Goal: Task Accomplishment & Management: Manage account settings

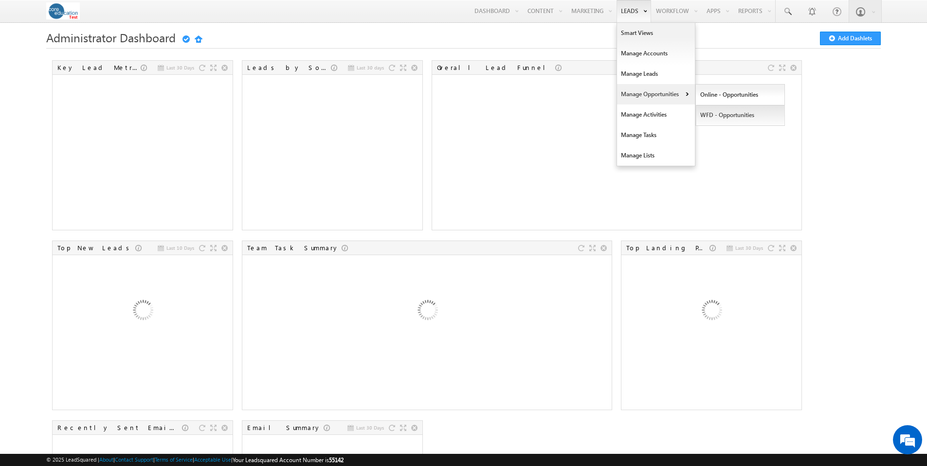
click at [731, 120] on link "WFD - Opportunities" at bounding box center [740, 115] width 89 height 20
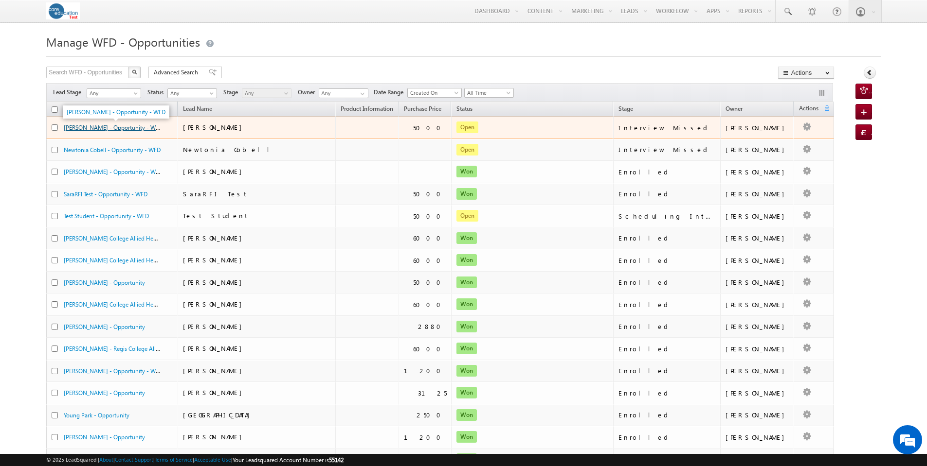
click at [120, 130] on link "Sara Kulakoski - Opportunity - WFD" at bounding box center [113, 127] width 99 height 8
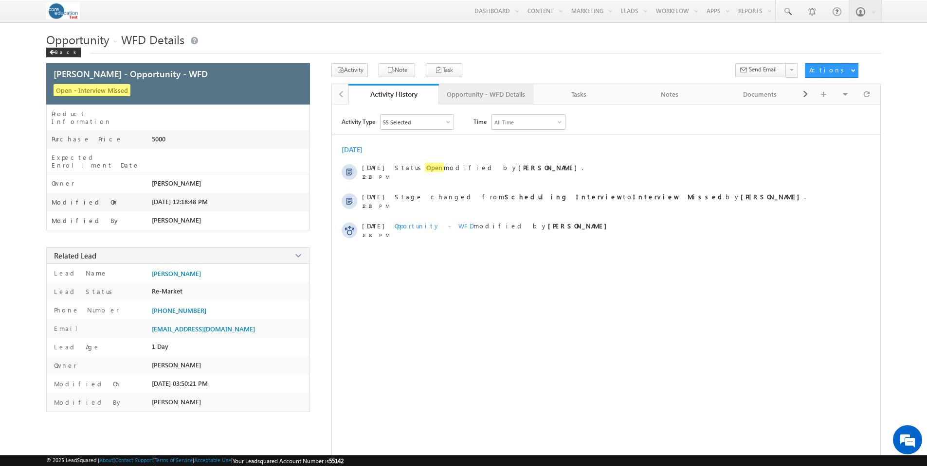
click at [506, 99] on div "Opportunity - WFD Details" at bounding box center [486, 95] width 78 height 12
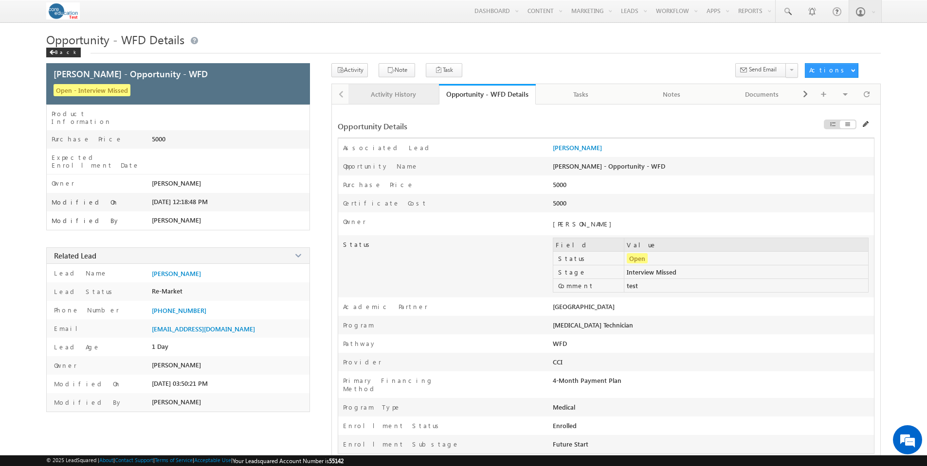
click at [403, 93] on div "Activity History" at bounding box center [393, 95] width 74 height 12
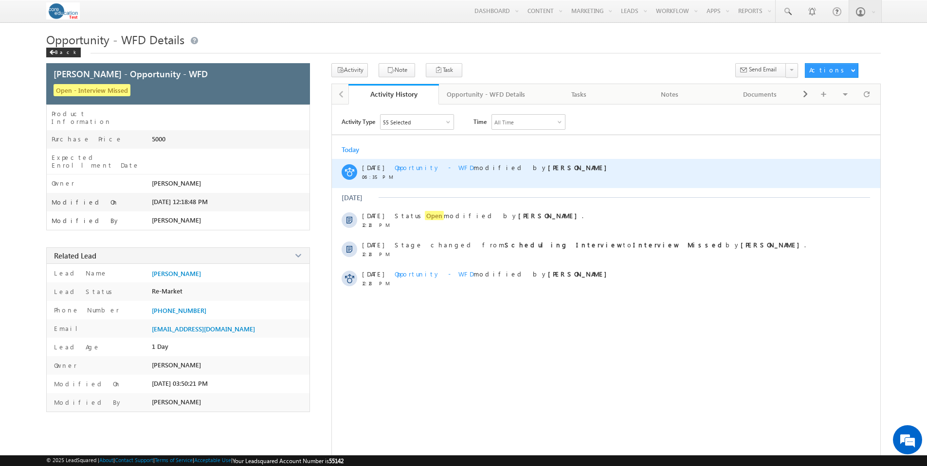
click at [436, 165] on span "Opportunity - WFD" at bounding box center [433, 167] width 79 height 8
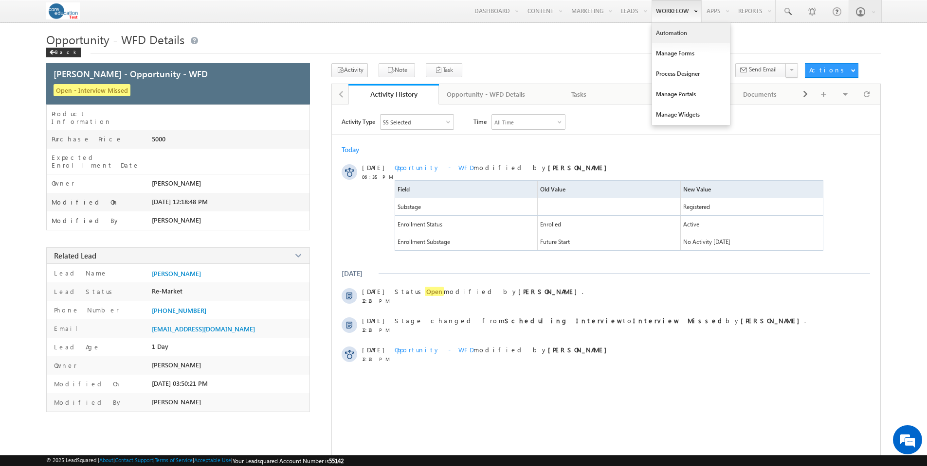
click at [675, 33] on link "Automation" at bounding box center [691, 33] width 78 height 20
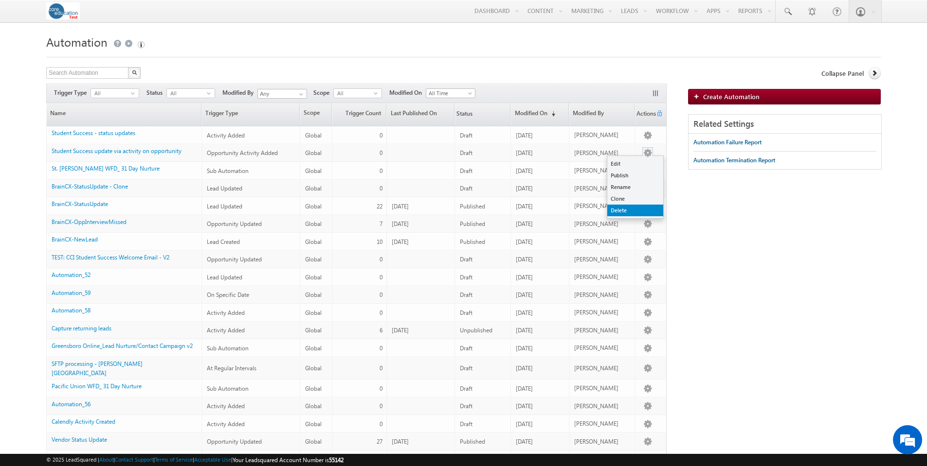
click at [622, 207] on link "Delete" at bounding box center [635, 211] width 56 height 12
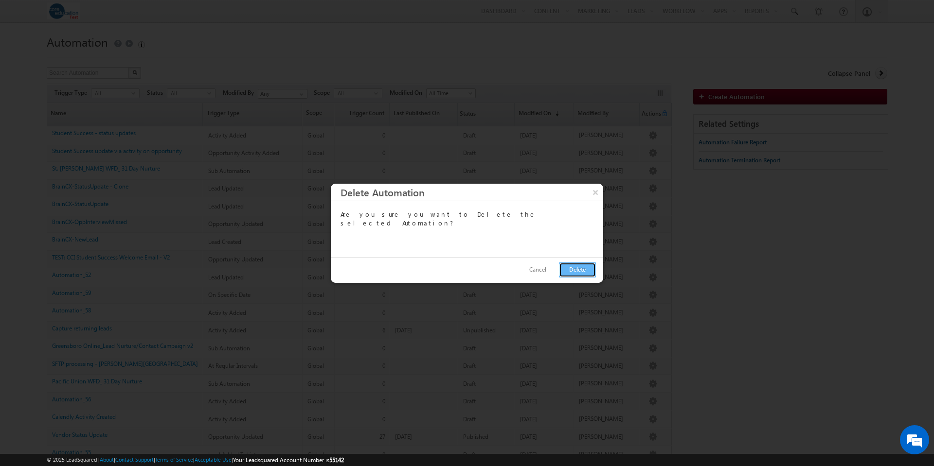
click at [572, 266] on button "Delete" at bounding box center [577, 270] width 37 height 15
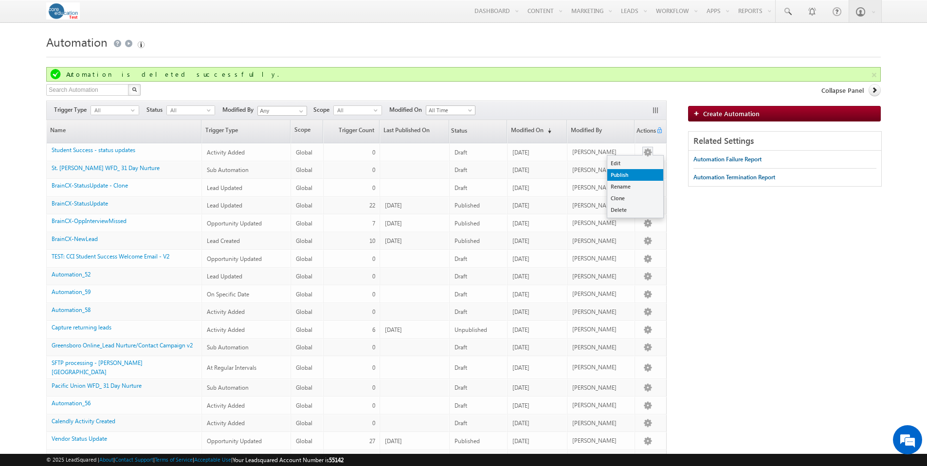
click at [633, 173] on link "Publish" at bounding box center [635, 175] width 56 height 12
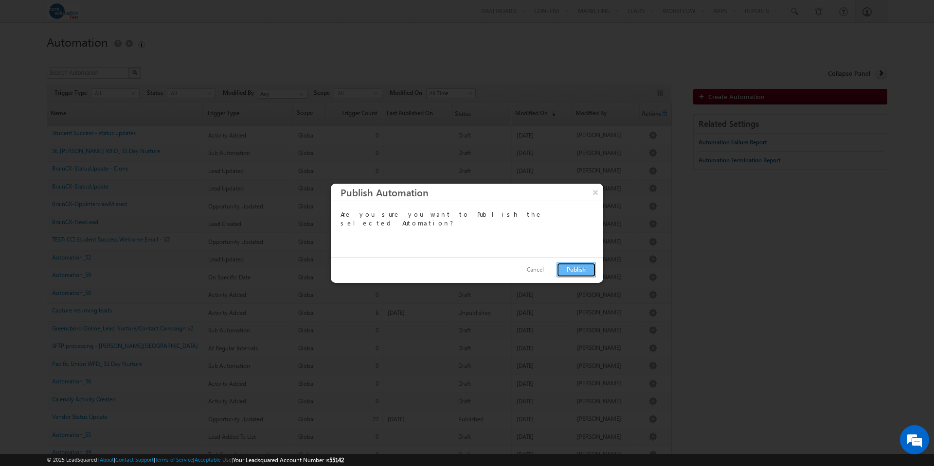
click at [576, 272] on button "Publish" at bounding box center [575, 270] width 39 height 15
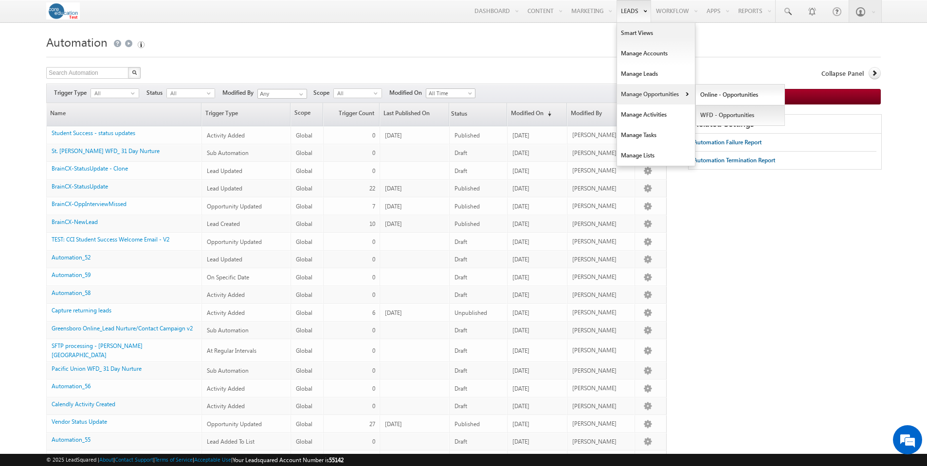
click at [744, 119] on link "WFD - Opportunities" at bounding box center [740, 115] width 89 height 20
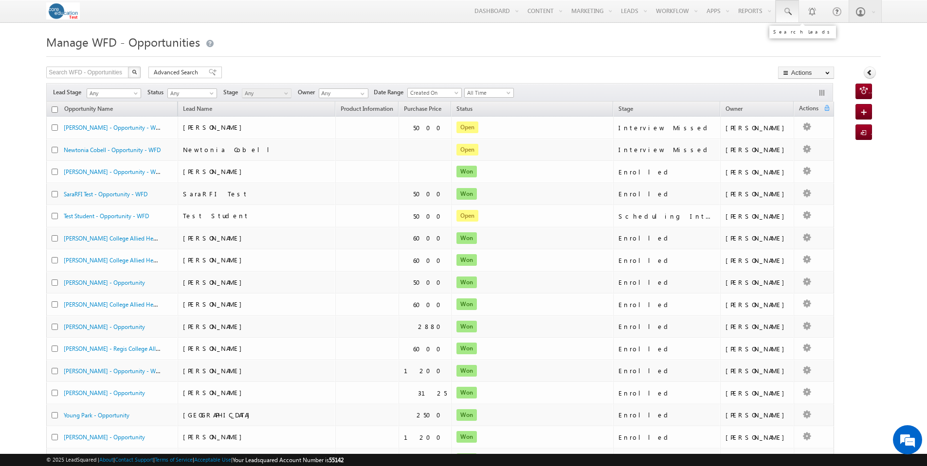
click at [784, 10] on span at bounding box center [787, 12] width 10 height 10
paste input "ajayadams49@gmail.com"
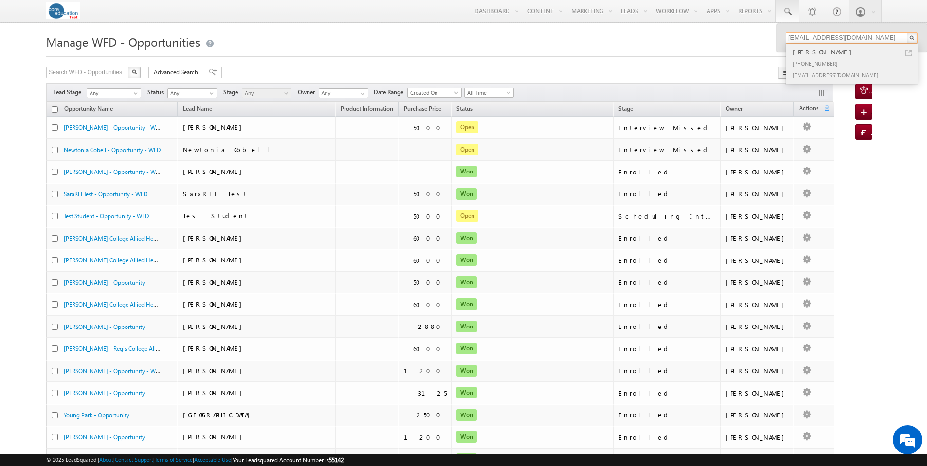
type input "ajayadams49@gmail.com"
click at [807, 51] on div "Adrian Adams" at bounding box center [855, 52] width 130 height 11
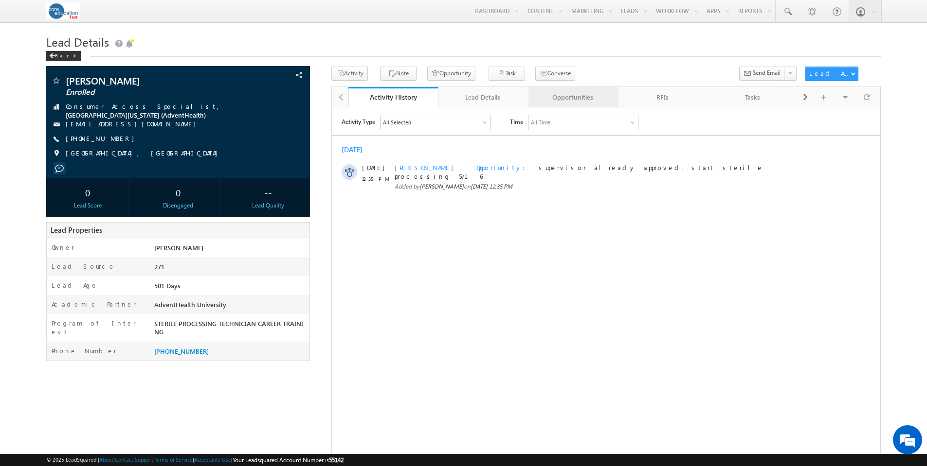
click at [593, 97] on div "Opportunities" at bounding box center [572, 97] width 73 height 12
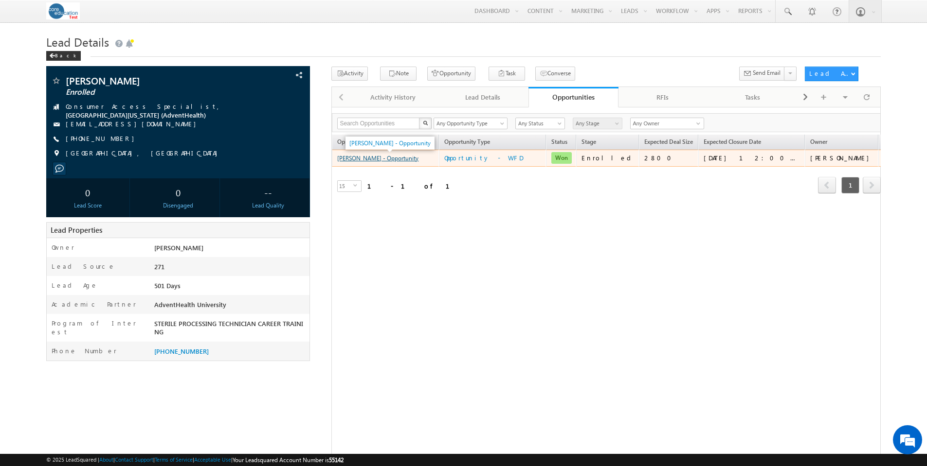
click at [404, 161] on link "Adrian Adams - Opportunity" at bounding box center [377, 158] width 81 height 7
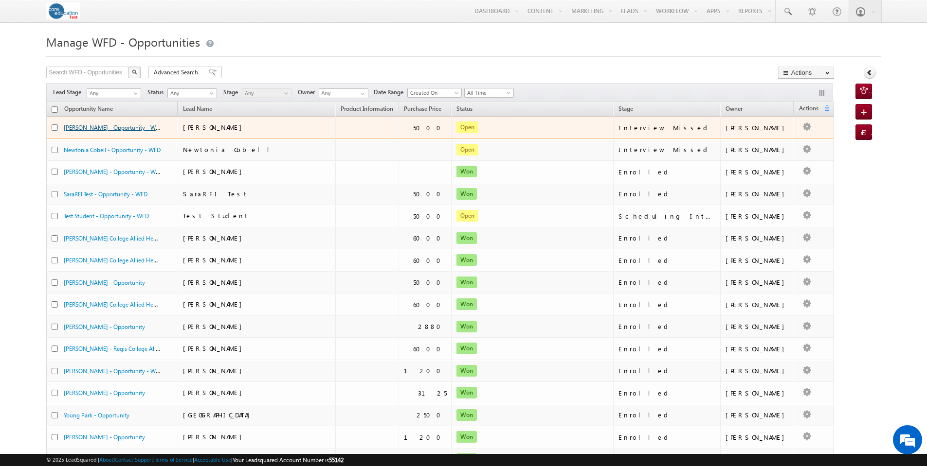
click at [118, 127] on link "Sara Kulakoski - Opportunity - WFD" at bounding box center [113, 127] width 99 height 8
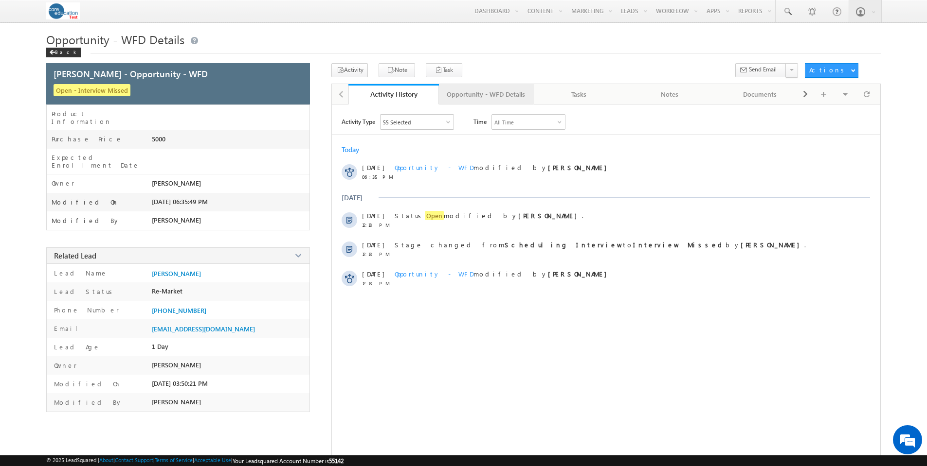
click at [511, 97] on div "Opportunity - WFD Details" at bounding box center [486, 95] width 78 height 12
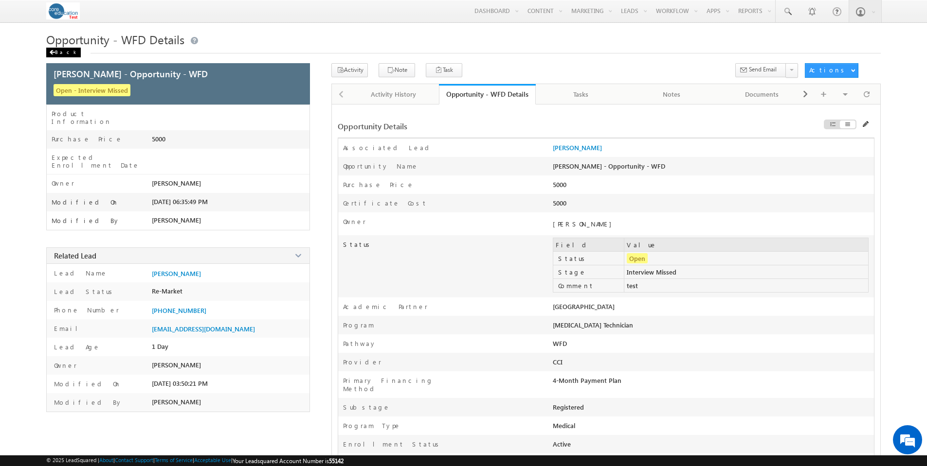
click at [61, 53] on div "Back" at bounding box center [63, 53] width 35 height 10
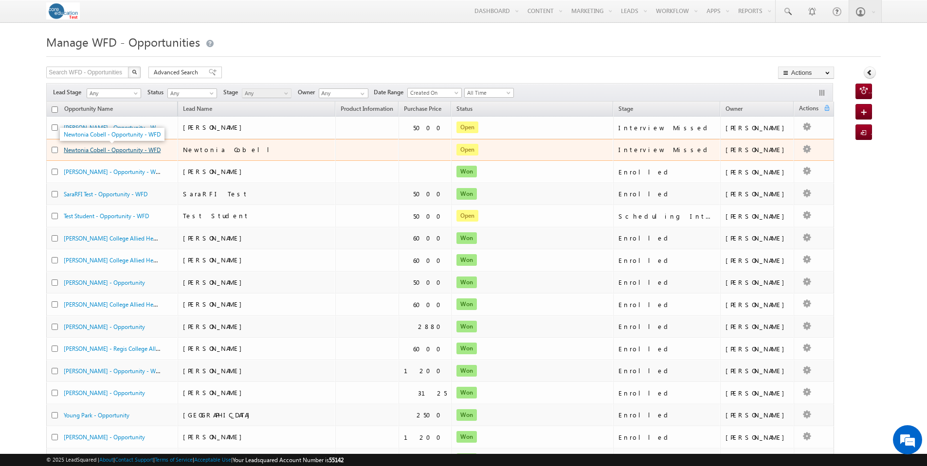
click at [119, 151] on link "Newtonia Cobell - Opportunity - WFD" at bounding box center [112, 149] width 97 height 7
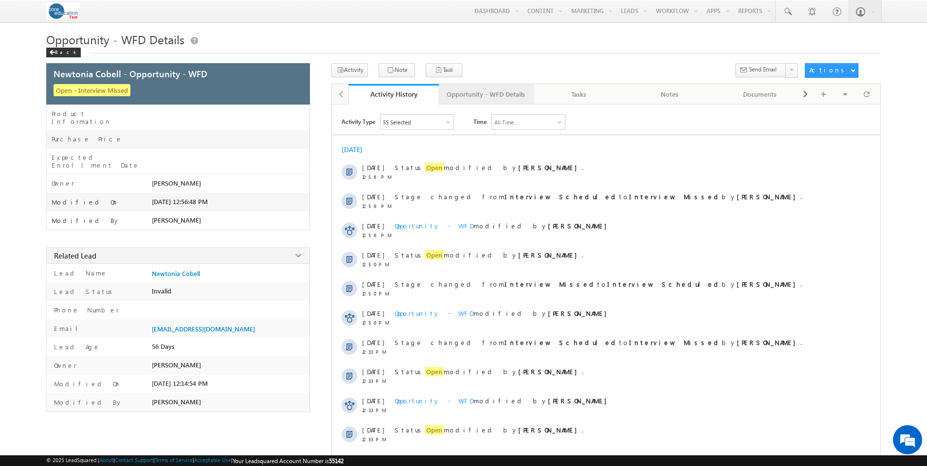
click at [483, 89] on div "Opportunity - WFD Details" at bounding box center [486, 95] width 78 height 12
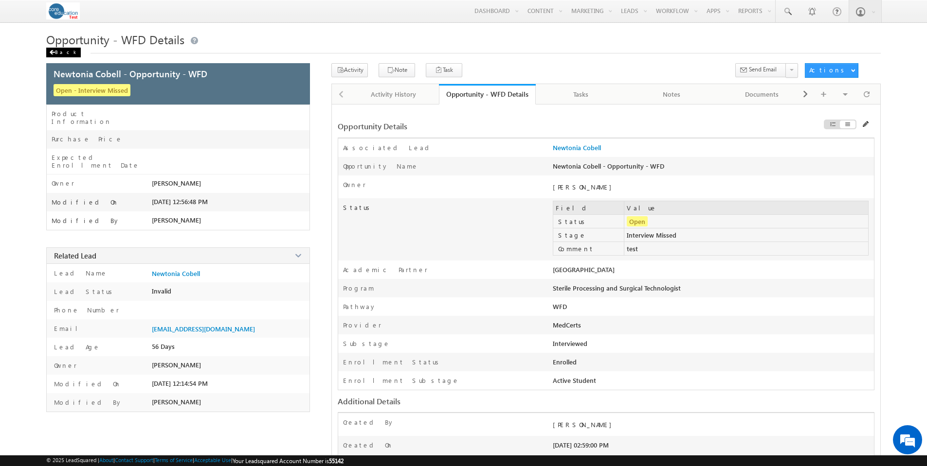
click at [65, 53] on div "Back" at bounding box center [63, 53] width 35 height 10
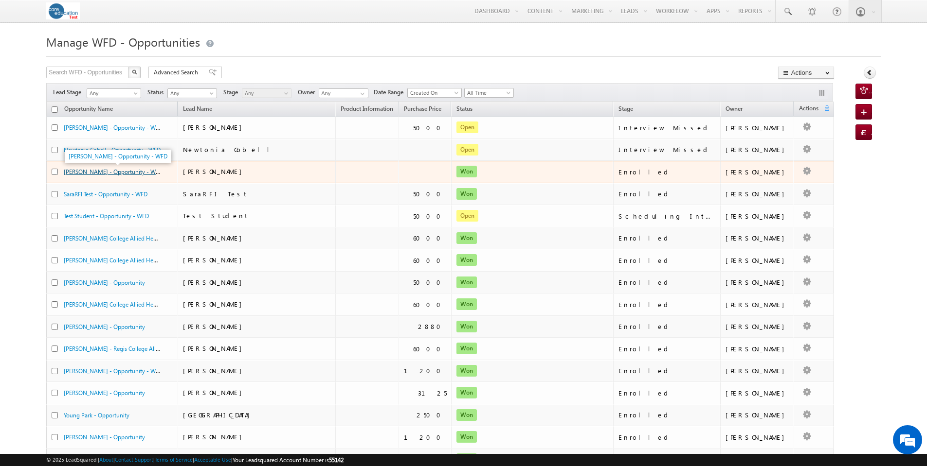
click at [136, 169] on link "[PERSON_NAME] - Opportunity - WFD" at bounding box center [113, 171] width 99 height 8
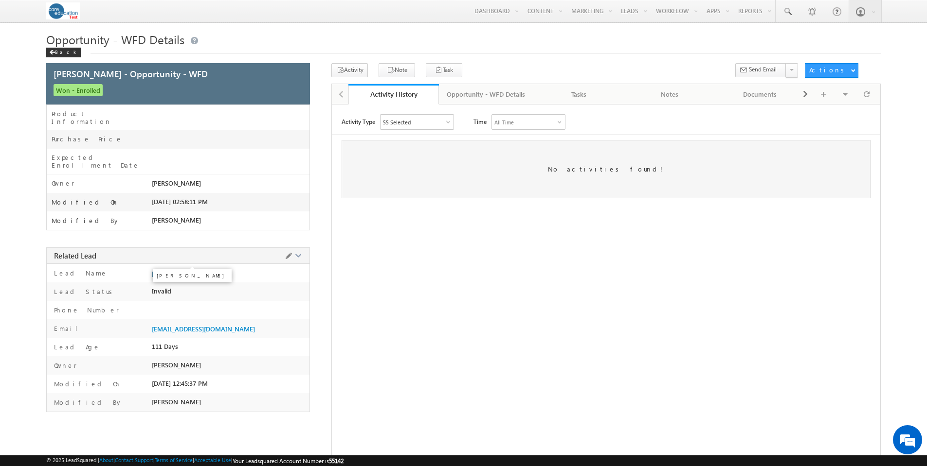
click at [171, 270] on span "Jon Santiago" at bounding box center [176, 274] width 49 height 8
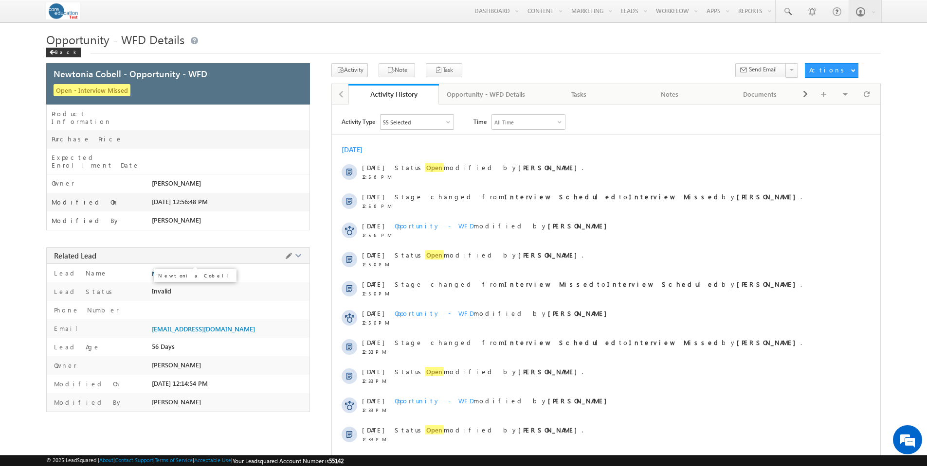
click at [177, 270] on span "Newtonia Cobell" at bounding box center [176, 274] width 48 height 8
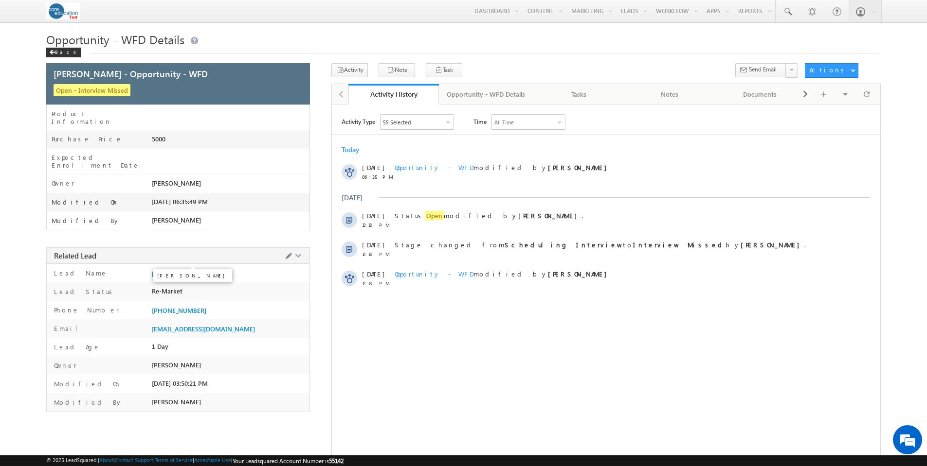
click at [175, 270] on span "[PERSON_NAME]" at bounding box center [176, 274] width 49 height 8
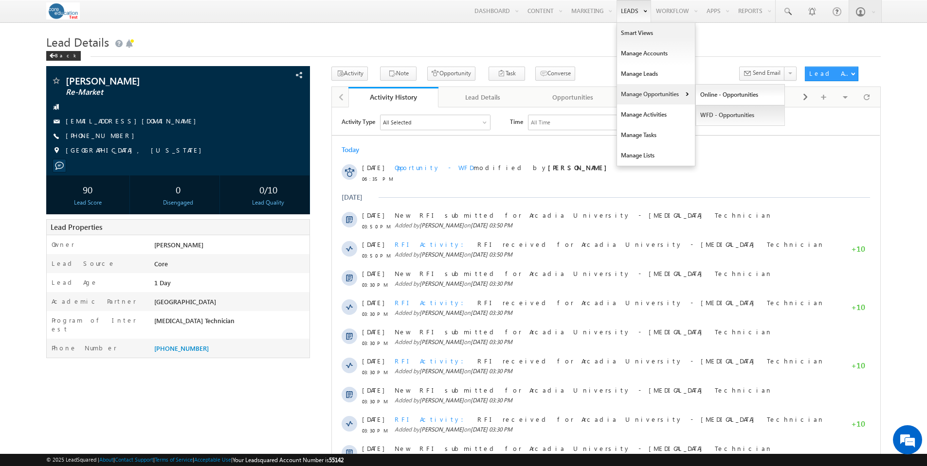
click at [725, 119] on link "WFD - Opportunities" at bounding box center [740, 115] width 89 height 20
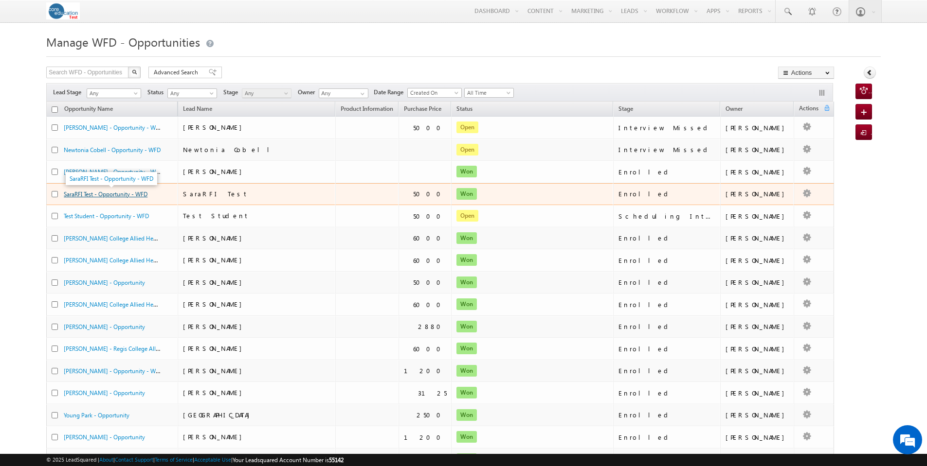
click at [109, 194] on link "SaraRFI Test - Opportunity - WFD" at bounding box center [106, 194] width 84 height 7
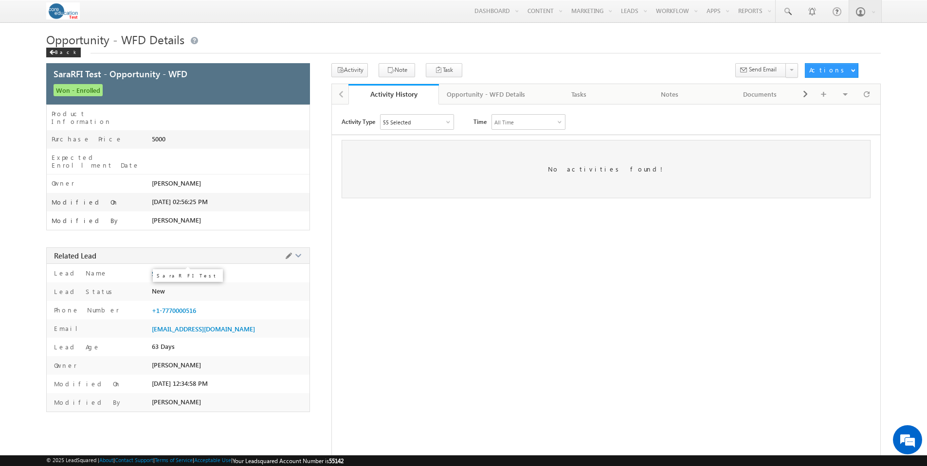
click at [165, 270] on span "SaraRFI Test" at bounding box center [169, 274] width 35 height 8
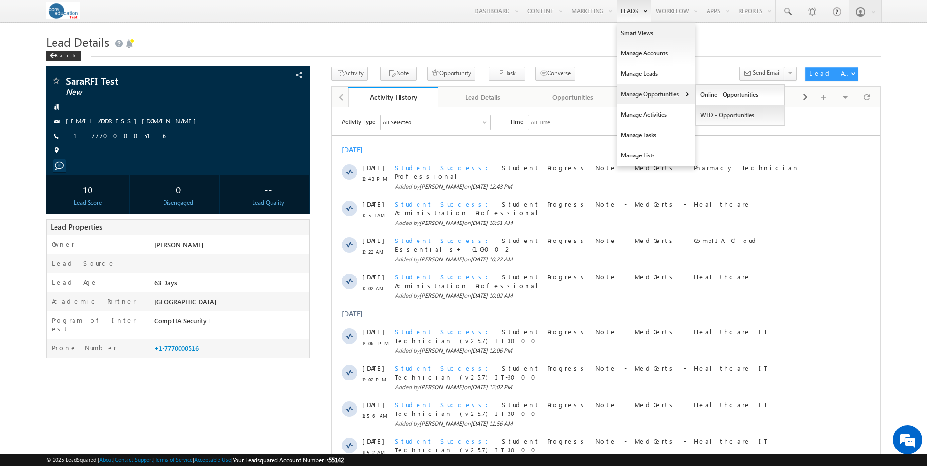
click at [721, 112] on link "WFD - Opportunities" at bounding box center [740, 115] width 89 height 20
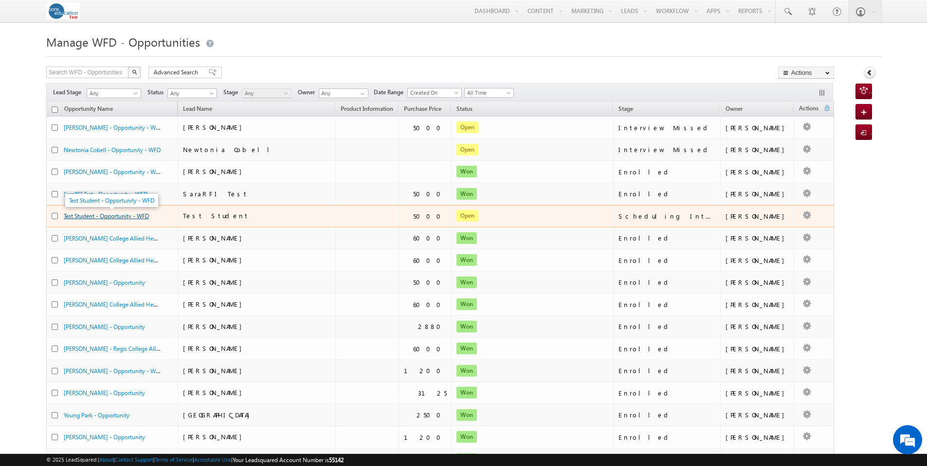
click at [81, 215] on link "Test Student - Opportunity - WFD" at bounding box center [106, 216] width 85 height 7
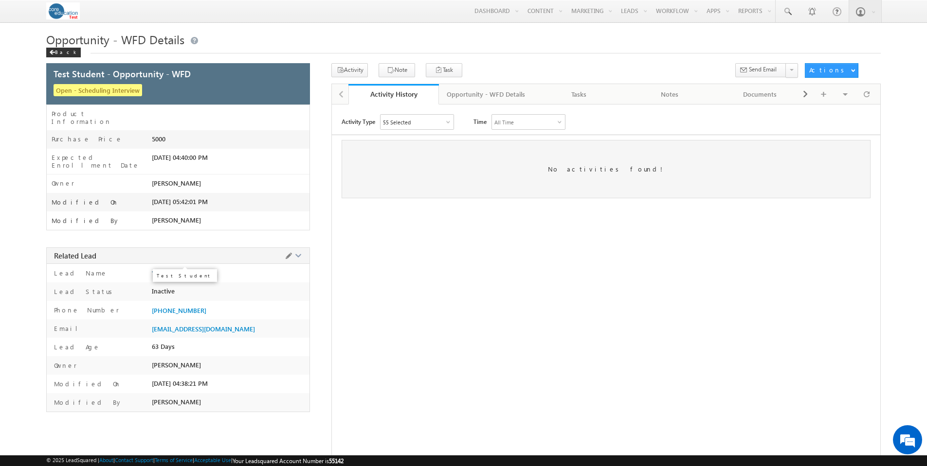
click at [175, 270] on span "Test Student" at bounding box center [170, 274] width 36 height 8
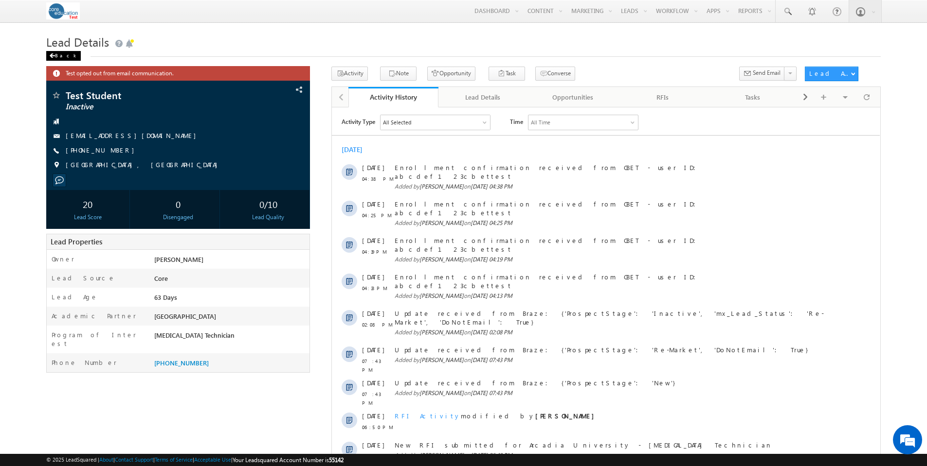
click at [58, 56] on div "Back" at bounding box center [63, 56] width 35 height 10
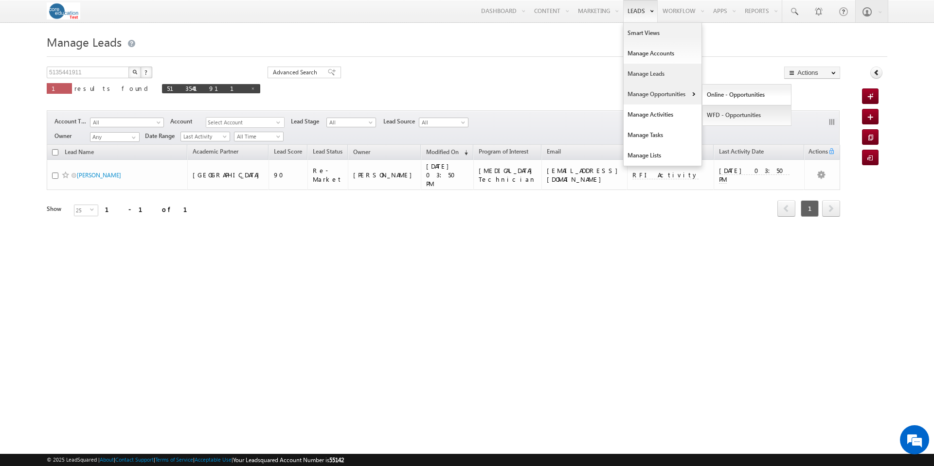
click at [717, 112] on link "WFD - Opportunities" at bounding box center [746, 115] width 89 height 20
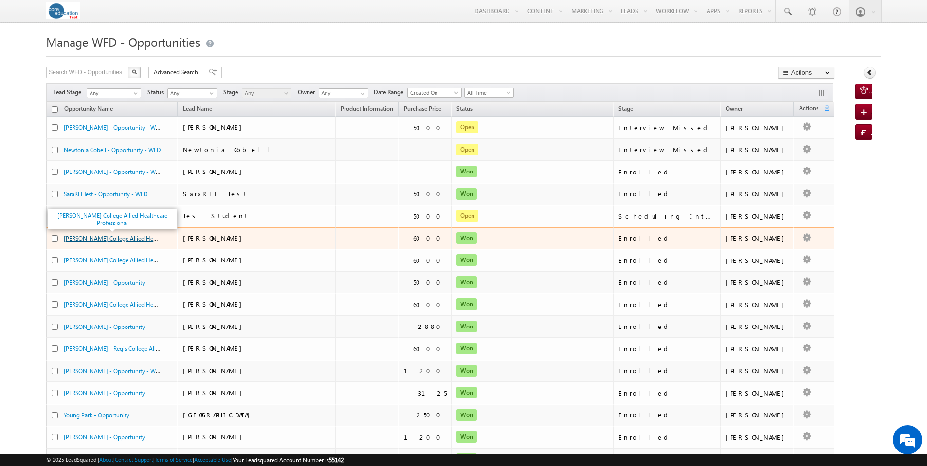
click at [123, 237] on link "[PERSON_NAME] College Allied Healthcare Professional" at bounding box center [135, 238] width 143 height 8
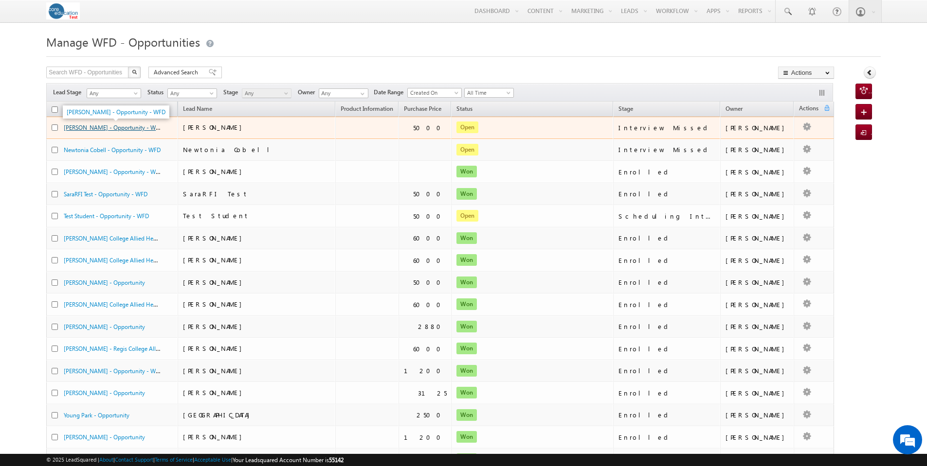
click at [120, 129] on link "[PERSON_NAME] - Opportunity - WFD" at bounding box center [113, 127] width 99 height 8
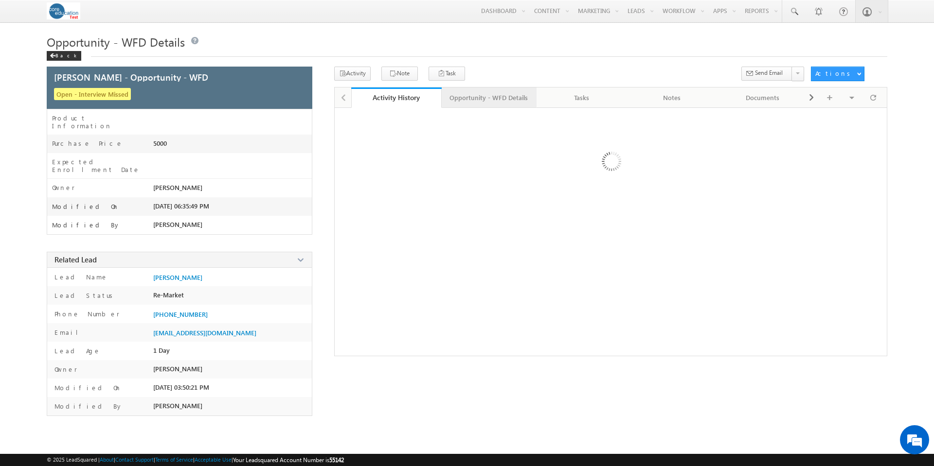
click at [512, 97] on div "Opportunity - WFD Details" at bounding box center [488, 98] width 78 height 12
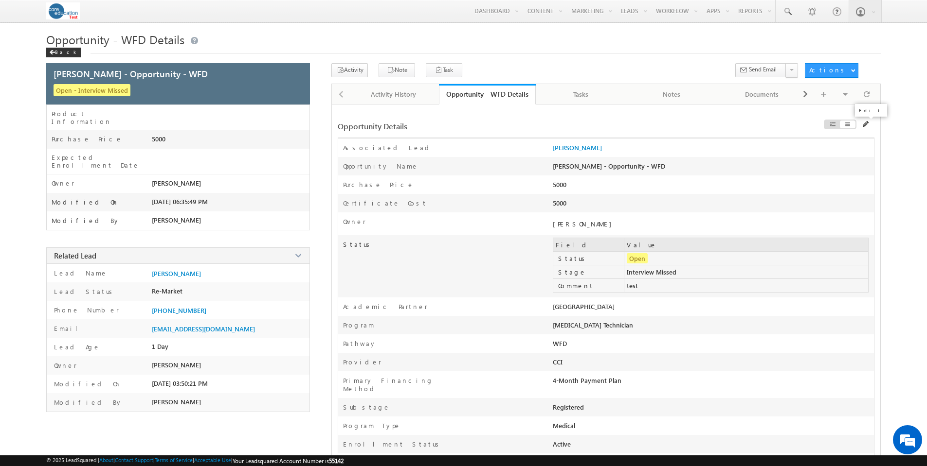
click at [866, 124] on span at bounding box center [865, 124] width 7 height 7
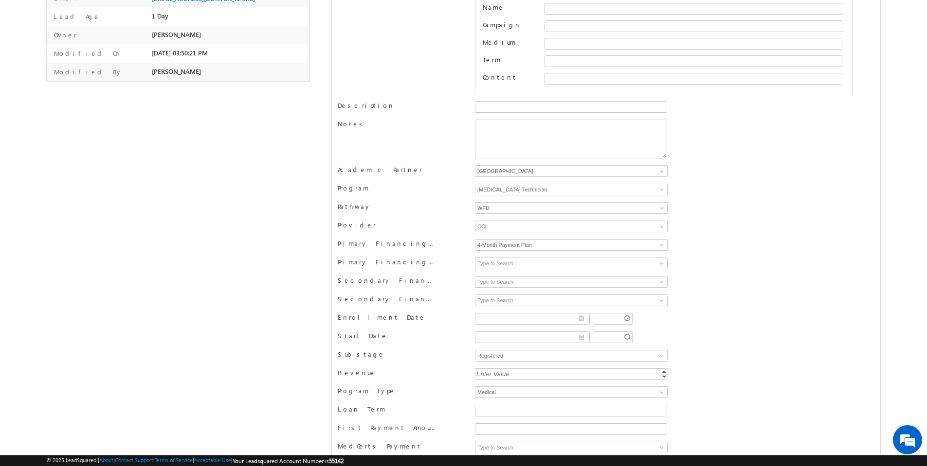
scroll to position [336, 0]
click at [662, 223] on span at bounding box center [662, 222] width 8 height 8
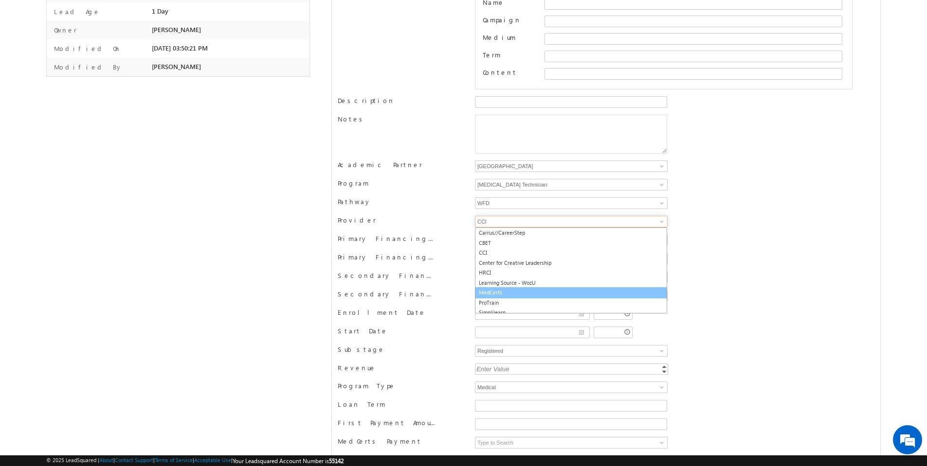
click at [531, 295] on link "MedCerts" at bounding box center [571, 292] width 192 height 11
type input "MedCerts"
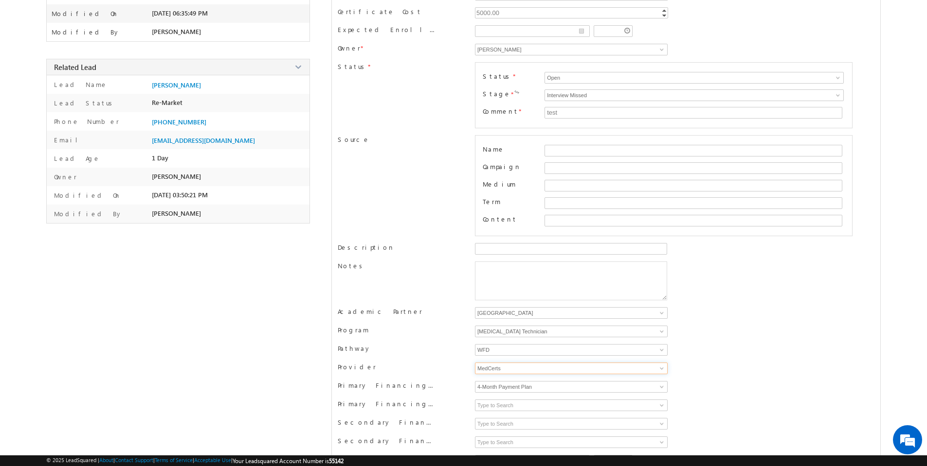
scroll to position [18, 0]
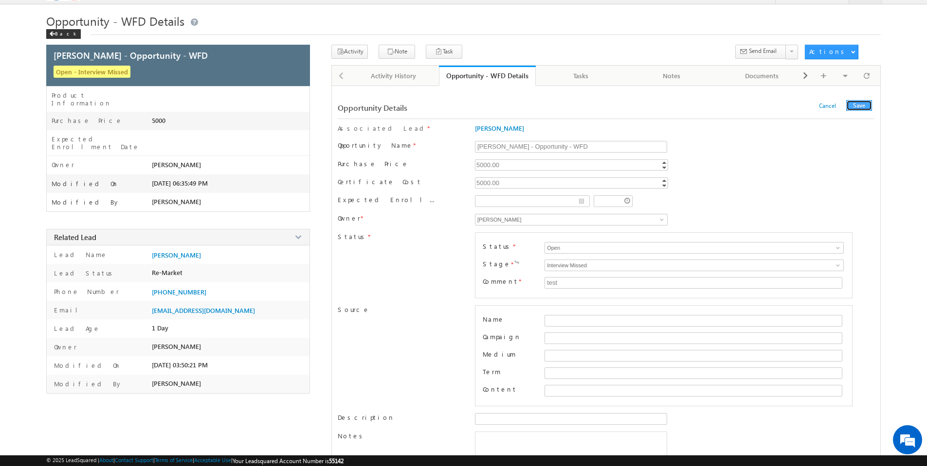
click at [863, 106] on button "Save" at bounding box center [859, 105] width 26 height 11
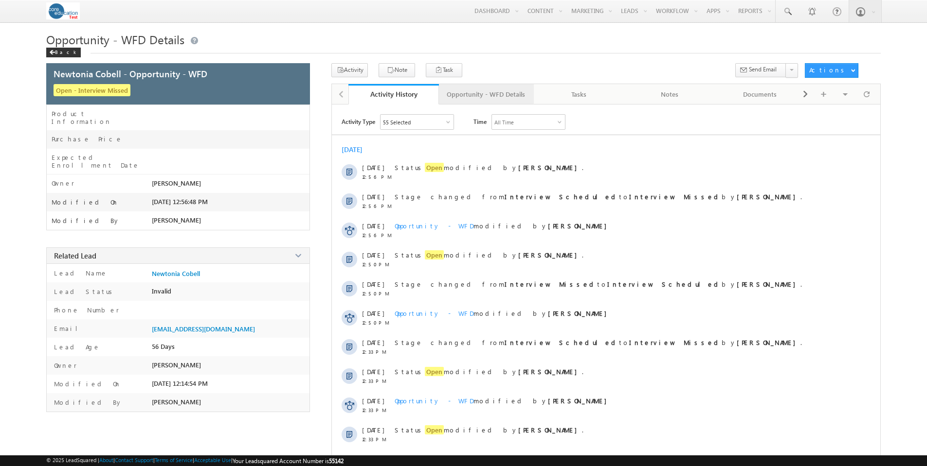
click at [516, 99] on div "Opportunity - WFD Details" at bounding box center [486, 95] width 78 height 12
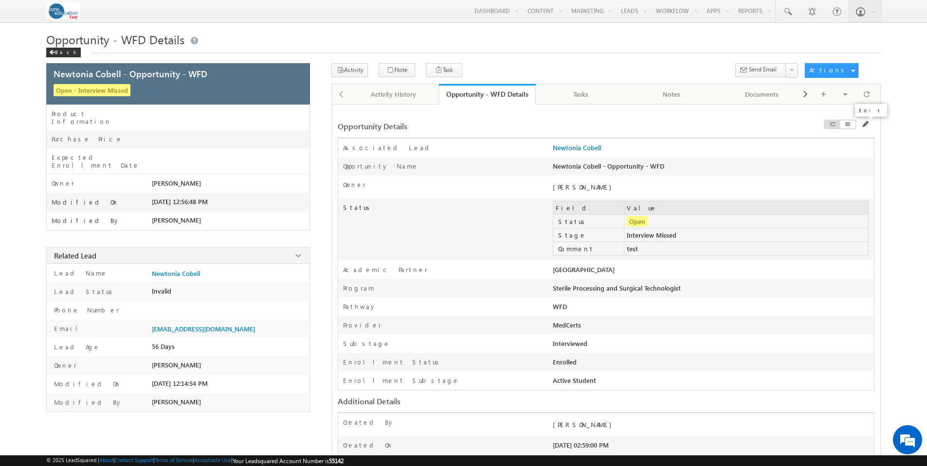
click at [868, 124] on span at bounding box center [865, 124] width 7 height 7
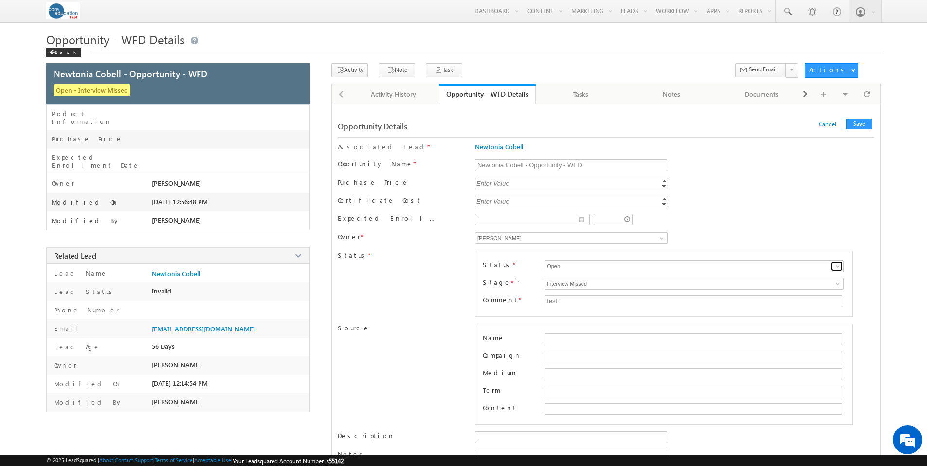
click at [837, 265] on span at bounding box center [838, 267] width 8 height 8
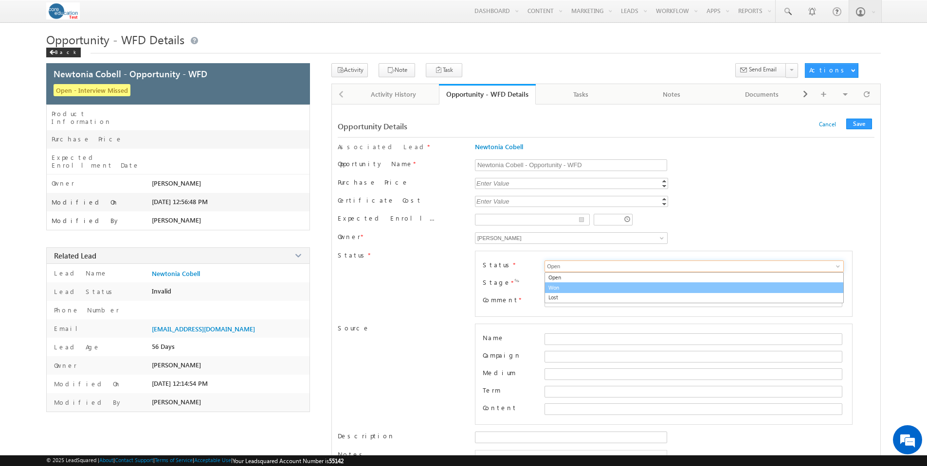
click at [792, 290] on link "Won" at bounding box center [693, 288] width 299 height 11
type input "Won"
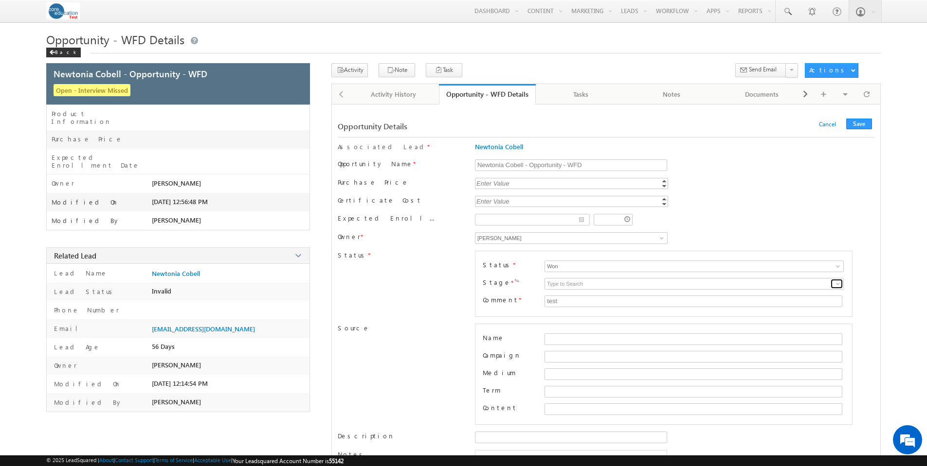
click at [841, 285] on span at bounding box center [838, 284] width 8 height 8
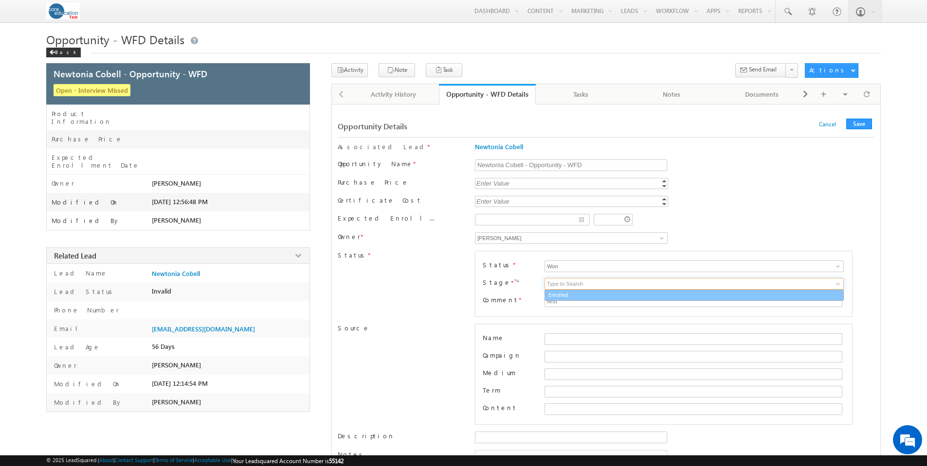
click at [701, 292] on link "Enrolled" at bounding box center [693, 295] width 299 height 11
type input "Enrolled"
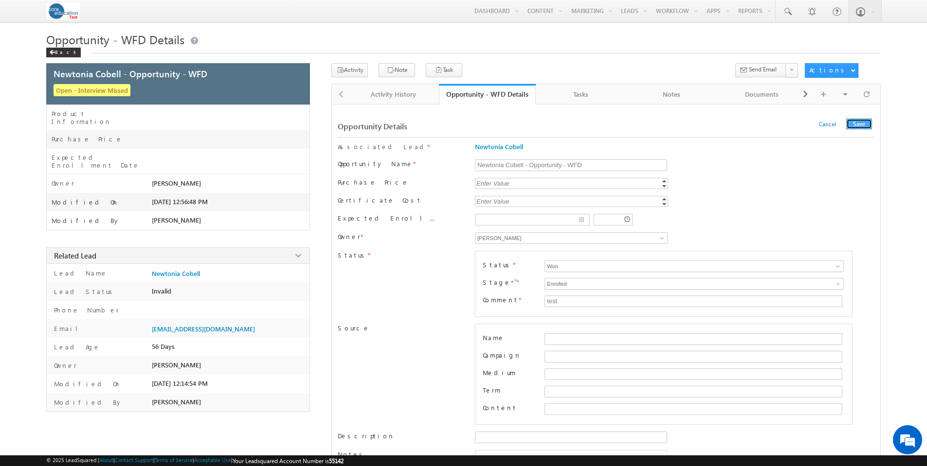
click at [862, 125] on button "Save" at bounding box center [859, 124] width 26 height 11
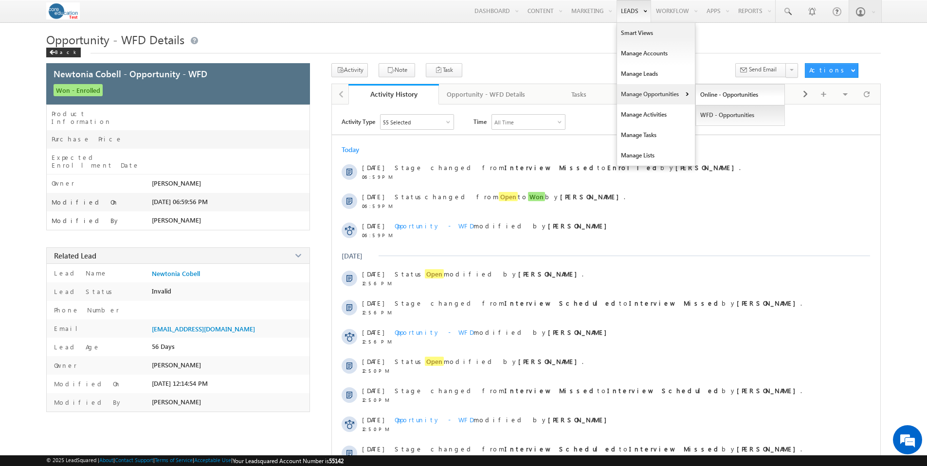
click at [731, 118] on link "WFD - Opportunities" at bounding box center [740, 115] width 89 height 20
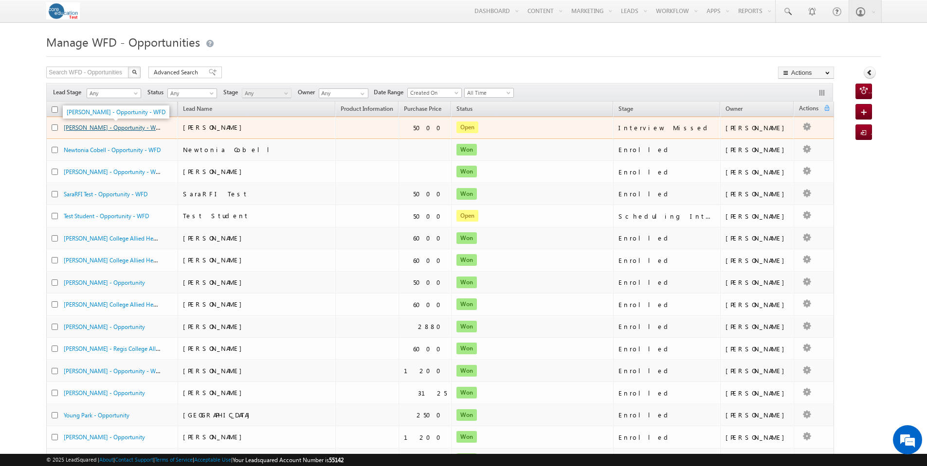
click at [94, 131] on link "[PERSON_NAME] - Opportunity - WFD" at bounding box center [113, 127] width 99 height 8
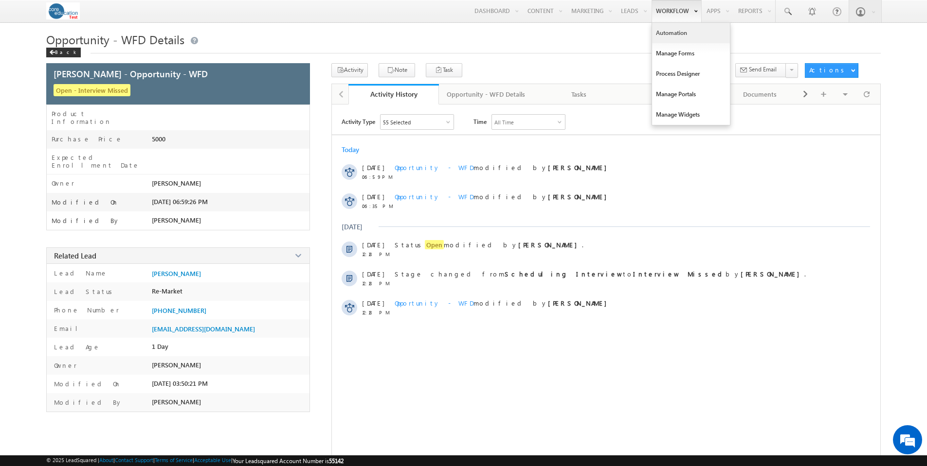
click at [674, 36] on link "Automation" at bounding box center [691, 33] width 78 height 20
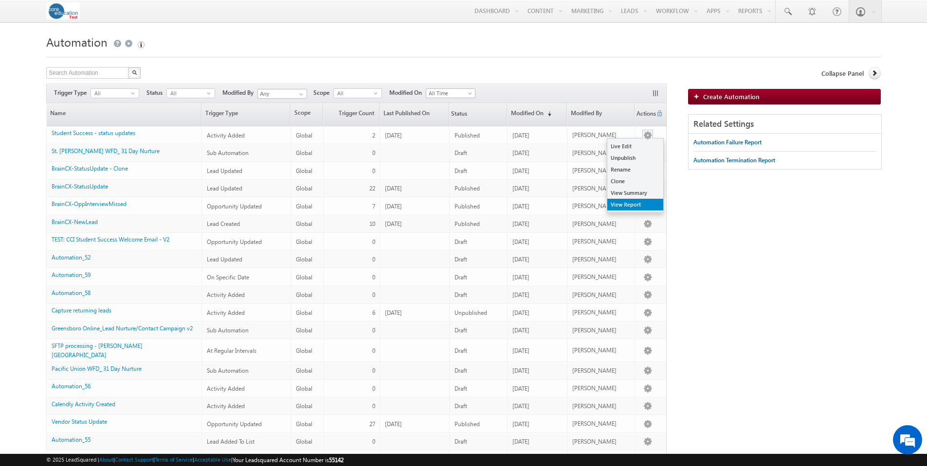
click at [634, 203] on link "View Report" at bounding box center [635, 205] width 56 height 12
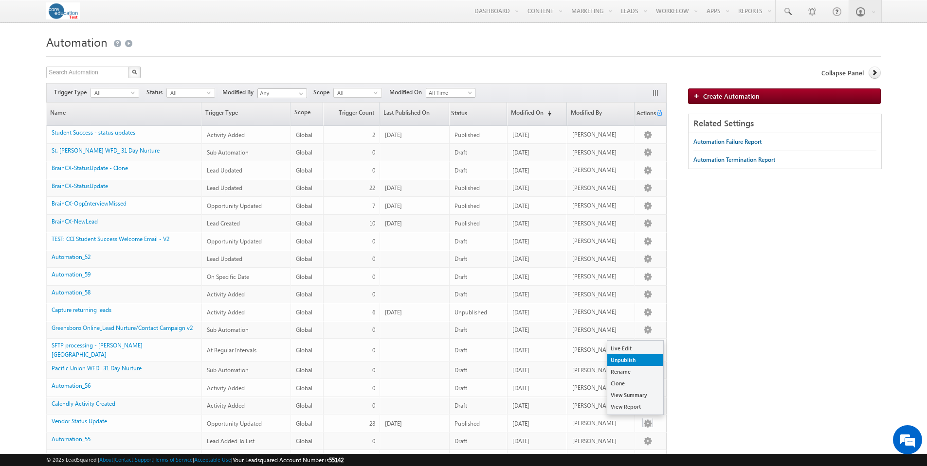
click at [637, 360] on link "Unpublish" at bounding box center [635, 361] width 56 height 12
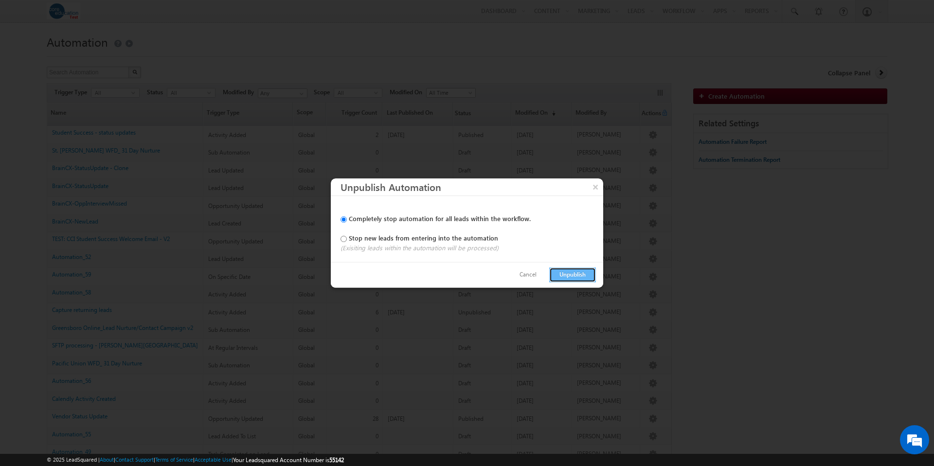
click at [580, 271] on button "Unpublish" at bounding box center [572, 275] width 47 height 15
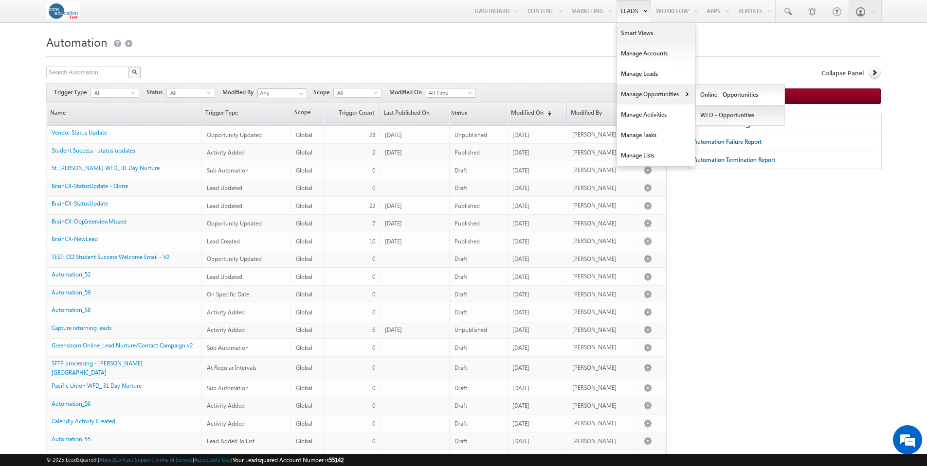
click at [722, 113] on link "WFD - Opportunities" at bounding box center [740, 115] width 89 height 20
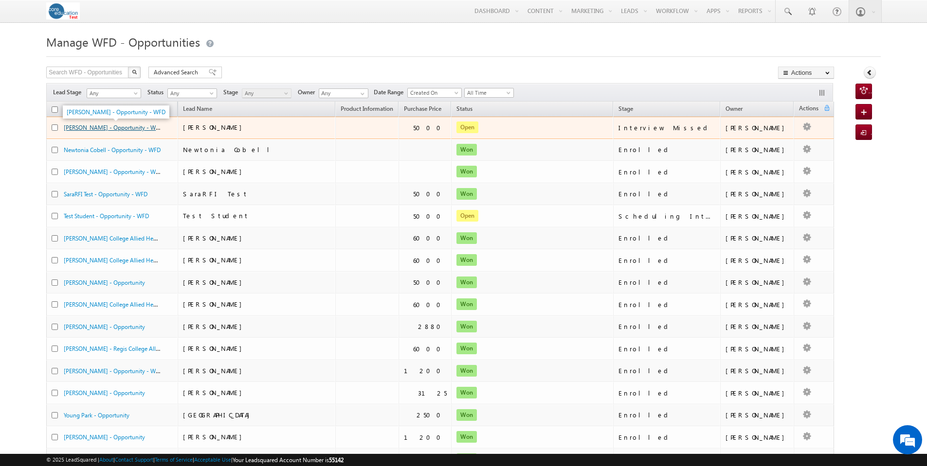
click at [117, 128] on link "[PERSON_NAME] - Opportunity - WFD" at bounding box center [113, 127] width 99 height 8
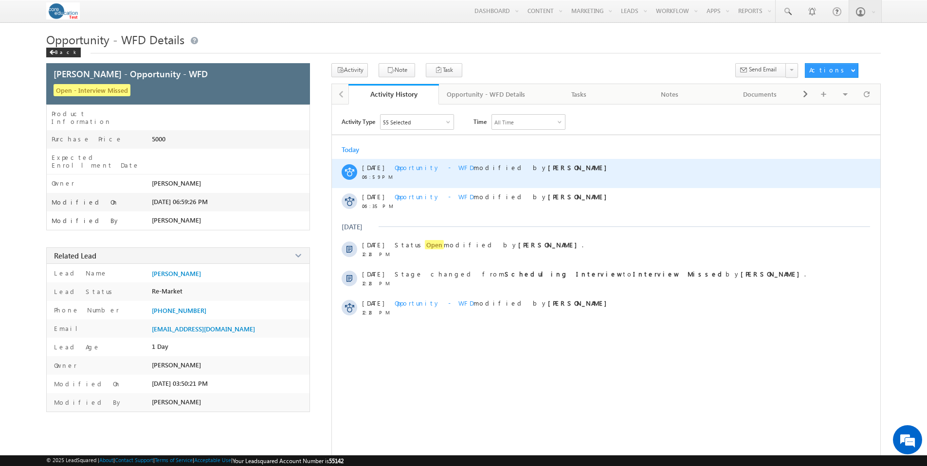
click at [420, 167] on span "Opportunity - WFD" at bounding box center [433, 167] width 79 height 8
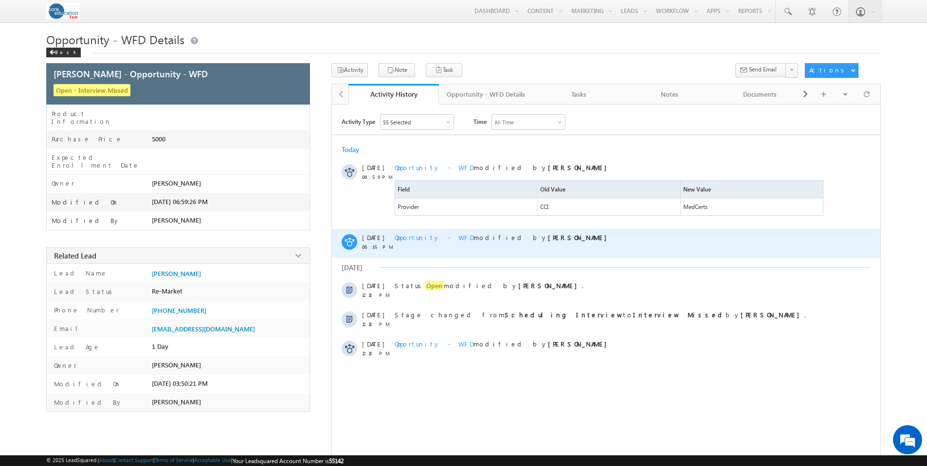
click at [414, 238] on span "Opportunity - WFD" at bounding box center [433, 237] width 79 height 8
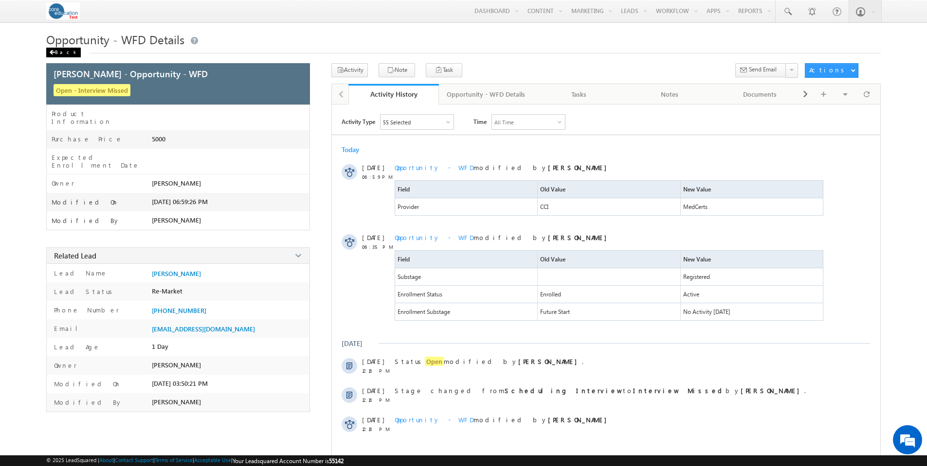
click at [55, 49] on div "Back" at bounding box center [63, 53] width 35 height 10
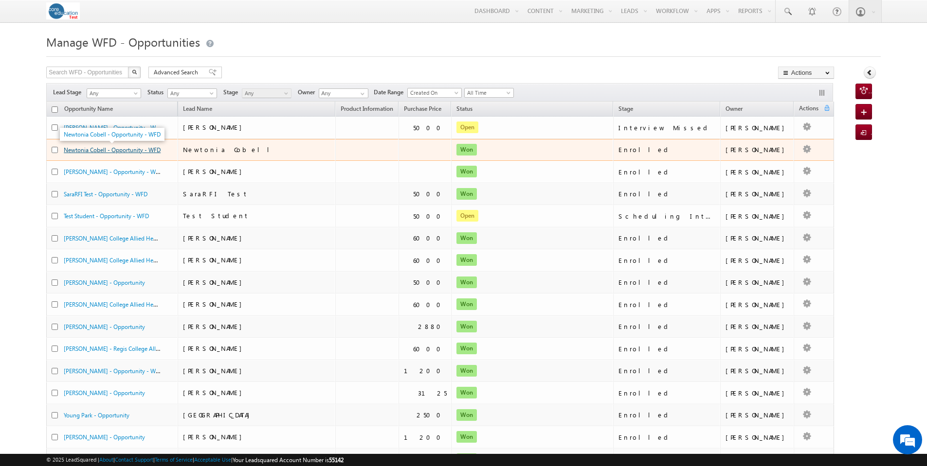
click at [109, 149] on link "Newtonia Cobell - Opportunity - WFD" at bounding box center [112, 149] width 97 height 7
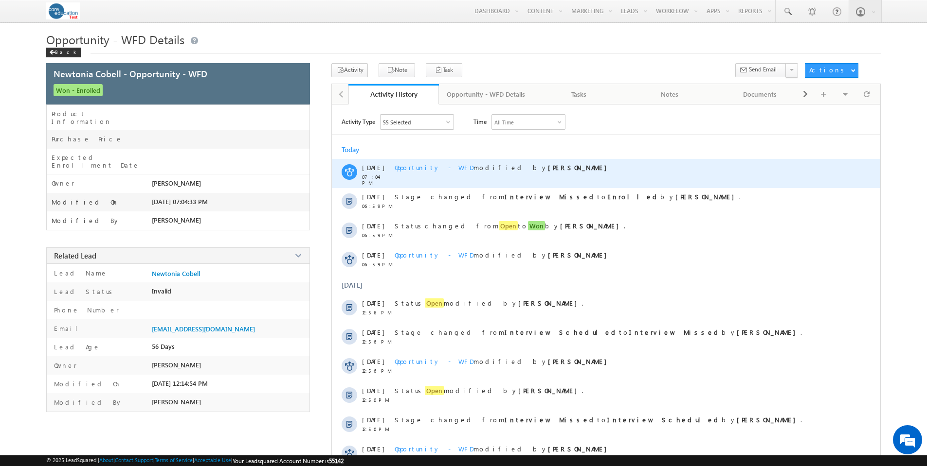
click at [413, 165] on span "Opportunity - WFD" at bounding box center [433, 167] width 79 height 8
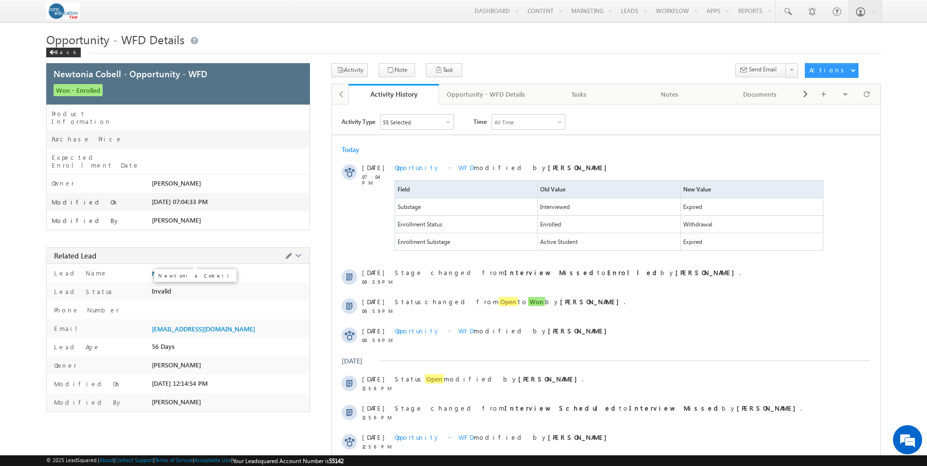
click at [186, 270] on span "Newtonia Cobell" at bounding box center [176, 274] width 48 height 8
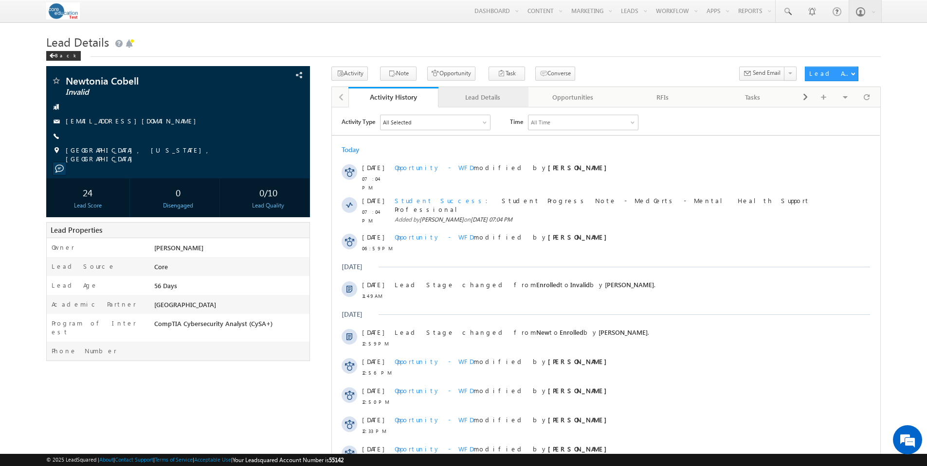
click at [479, 97] on div "Lead Details" at bounding box center [482, 97] width 73 height 12
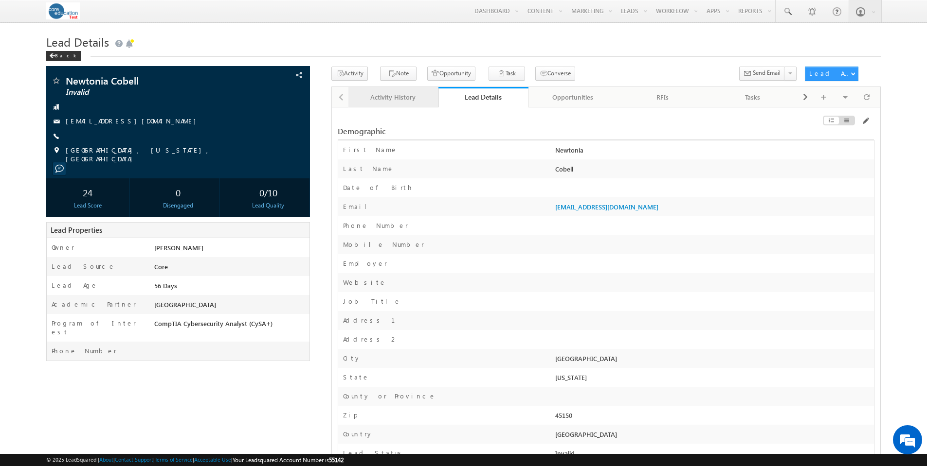
click at [390, 99] on div "Activity History" at bounding box center [392, 97] width 73 height 12
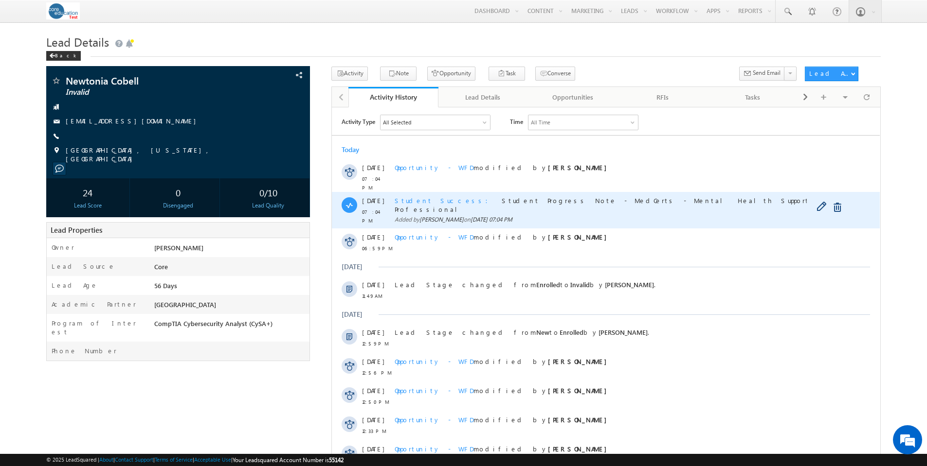
click at [428, 196] on span "Student Success" at bounding box center [443, 200] width 99 height 8
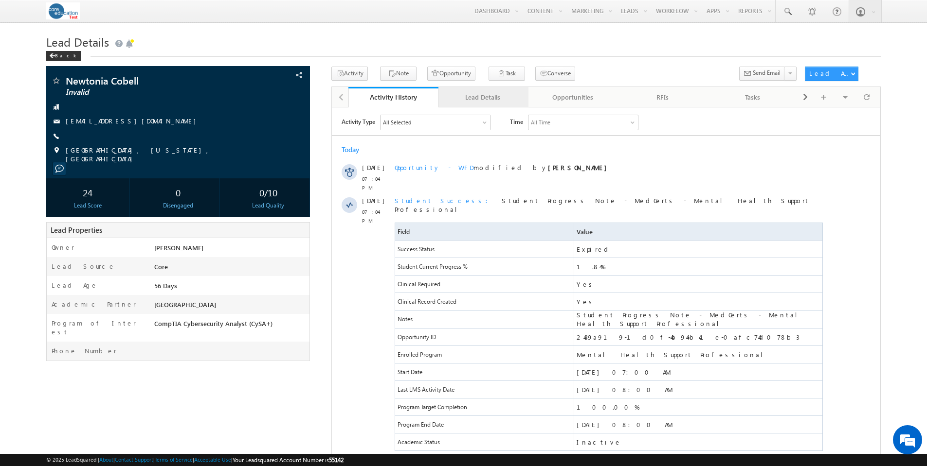
click at [472, 100] on div "Lead Details" at bounding box center [482, 97] width 73 height 12
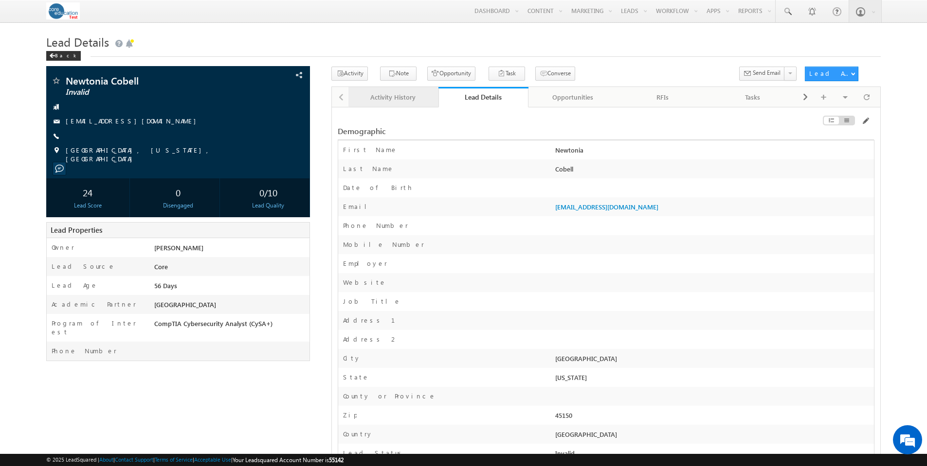
click at [403, 103] on div "Activity History" at bounding box center [392, 97] width 73 height 12
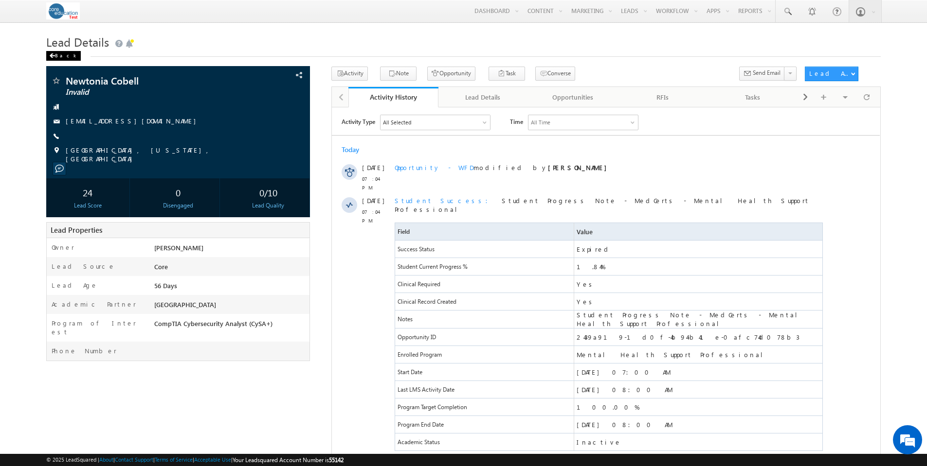
click at [64, 54] on div "Back" at bounding box center [63, 56] width 35 height 10
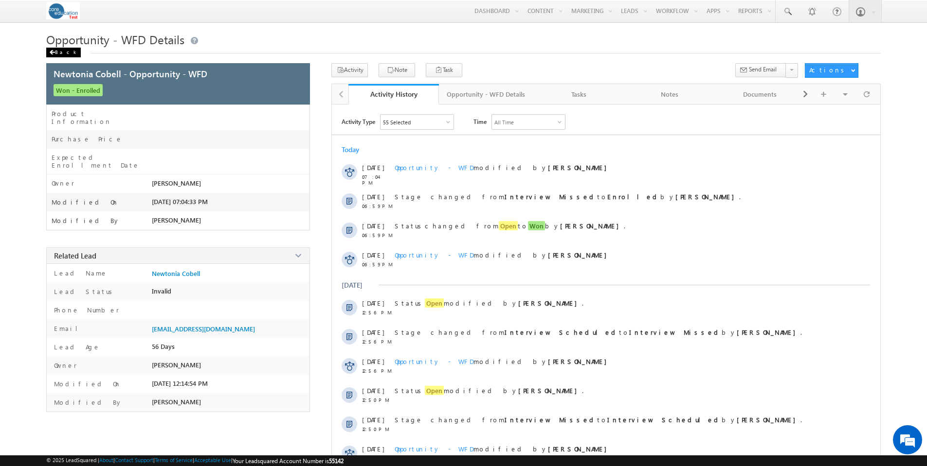
click at [61, 50] on div "Back" at bounding box center [63, 53] width 35 height 10
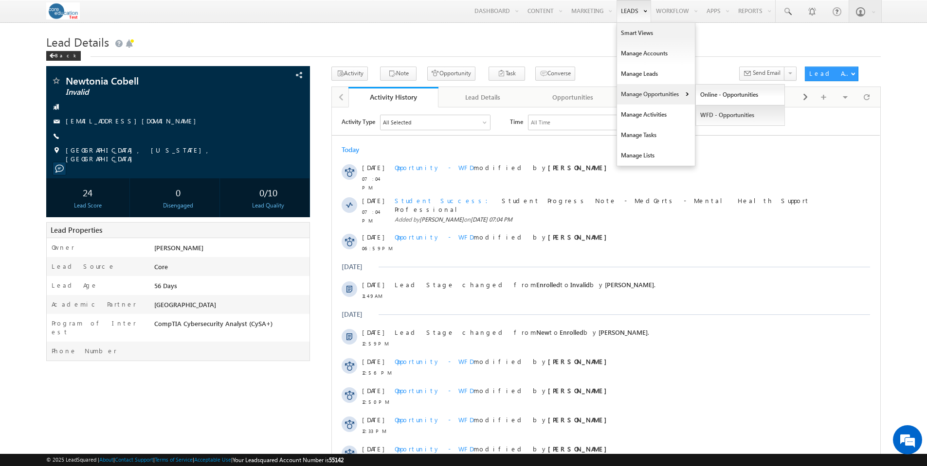
click at [723, 116] on link "WFD - Opportunities" at bounding box center [740, 115] width 89 height 20
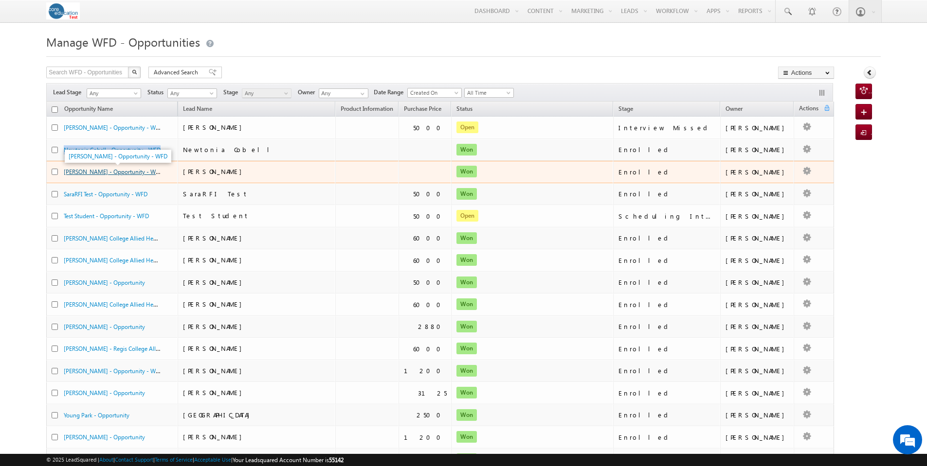
click at [124, 171] on link "Jon Santiago - Opportunity - WFD" at bounding box center [113, 171] width 99 height 8
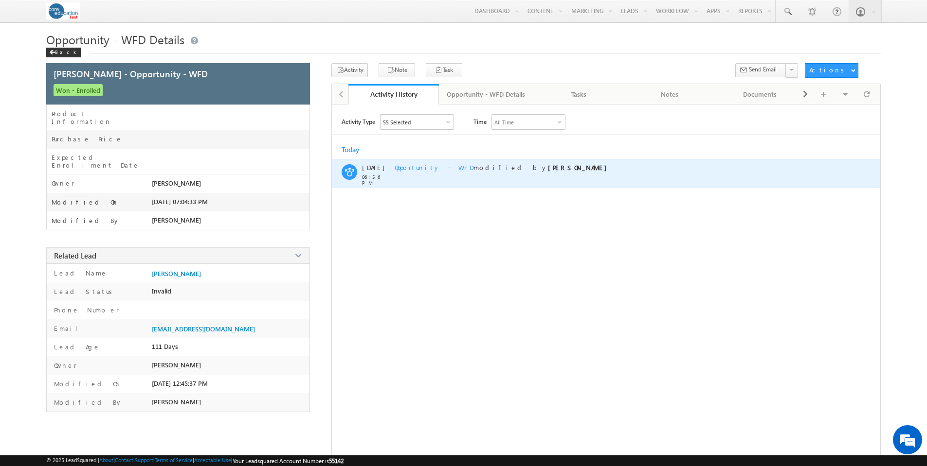
click at [440, 167] on span "Opportunity - WFD" at bounding box center [433, 167] width 79 height 8
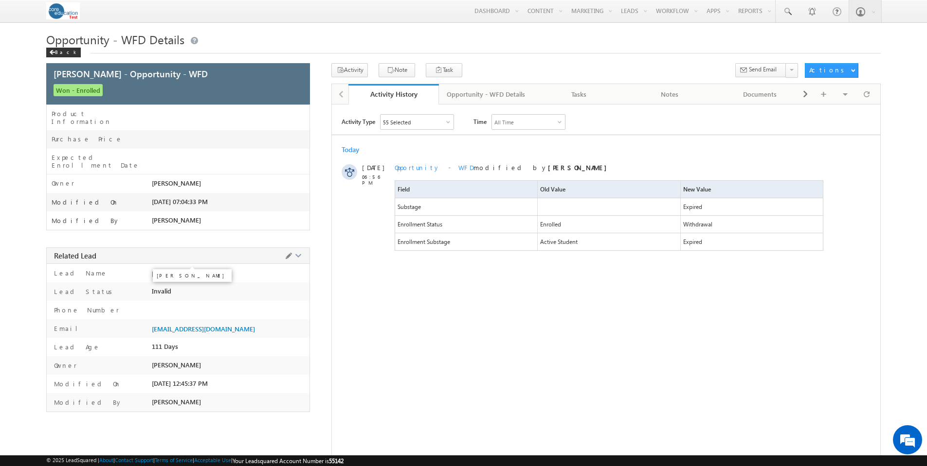
click at [183, 270] on span "[PERSON_NAME]" at bounding box center [176, 274] width 49 height 8
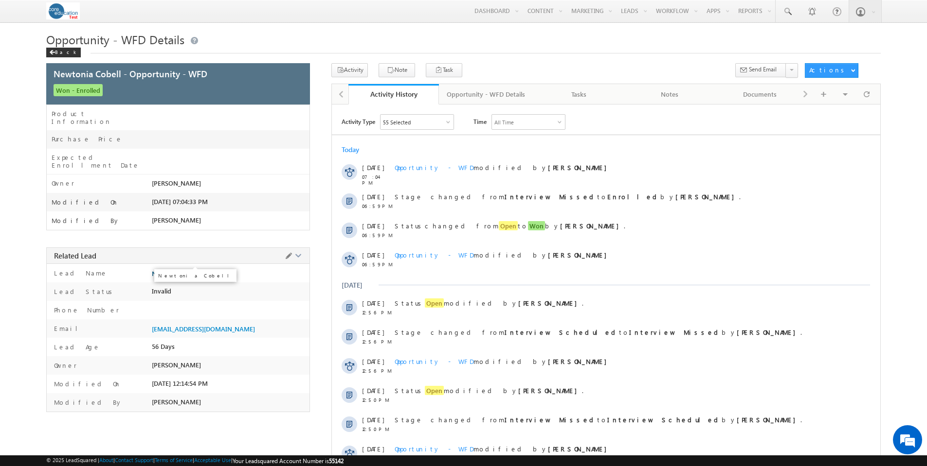
click at [176, 270] on span "Newtonia Cobell" at bounding box center [176, 274] width 48 height 8
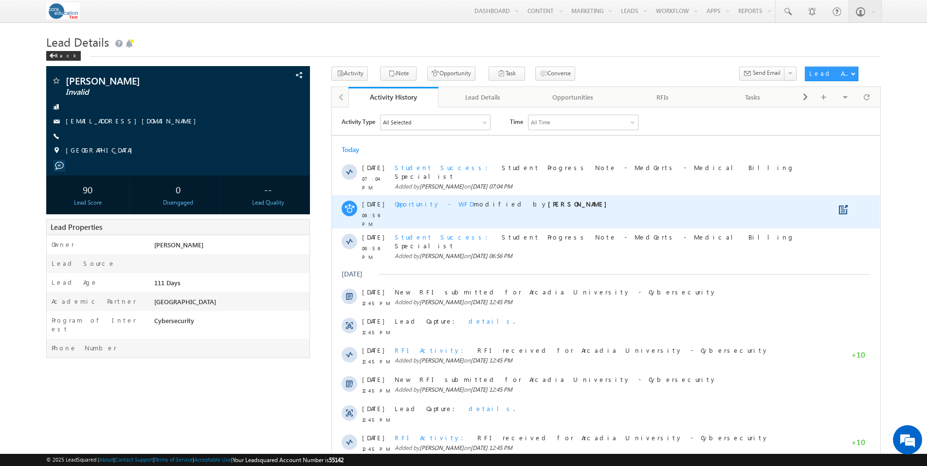
click at [425, 199] on span "Opportunity - WFD" at bounding box center [433, 203] width 79 height 8
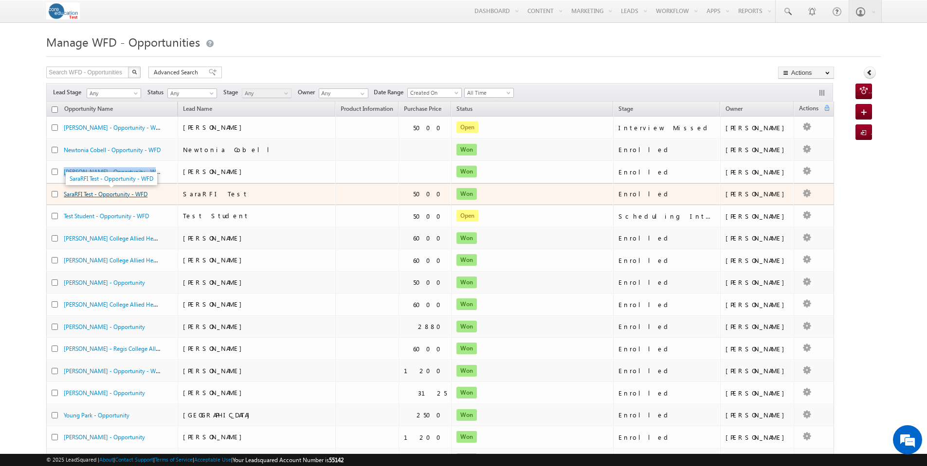
click at [93, 195] on link "SaraRFI Test - Opportunity - WFD" at bounding box center [106, 194] width 84 height 7
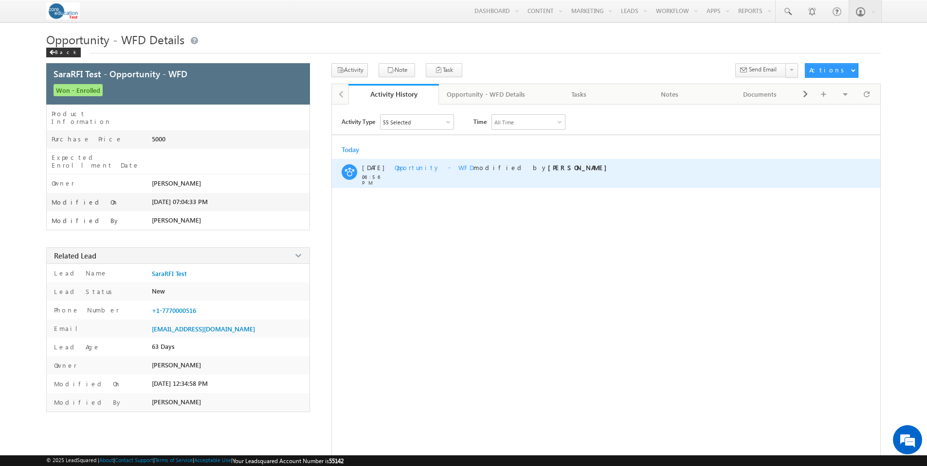
click at [421, 169] on span "Opportunity - WFD" at bounding box center [433, 167] width 79 height 8
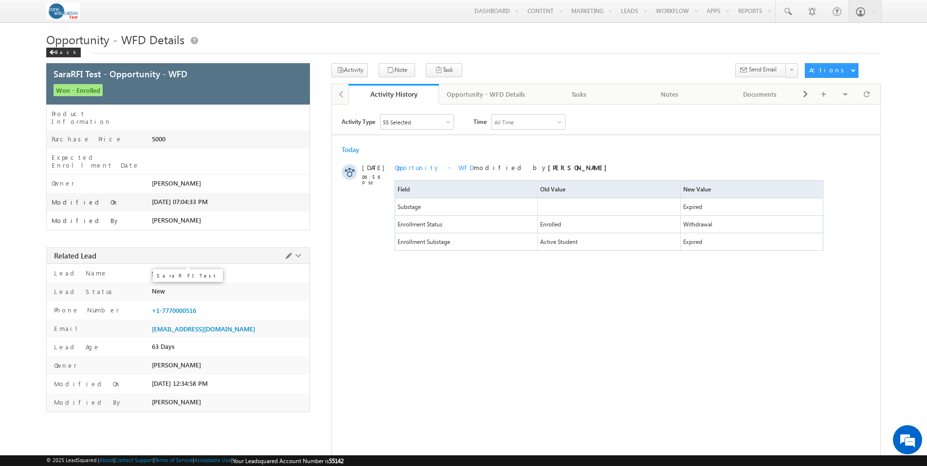
click at [182, 270] on span "SaraRFI Test" at bounding box center [169, 274] width 35 height 8
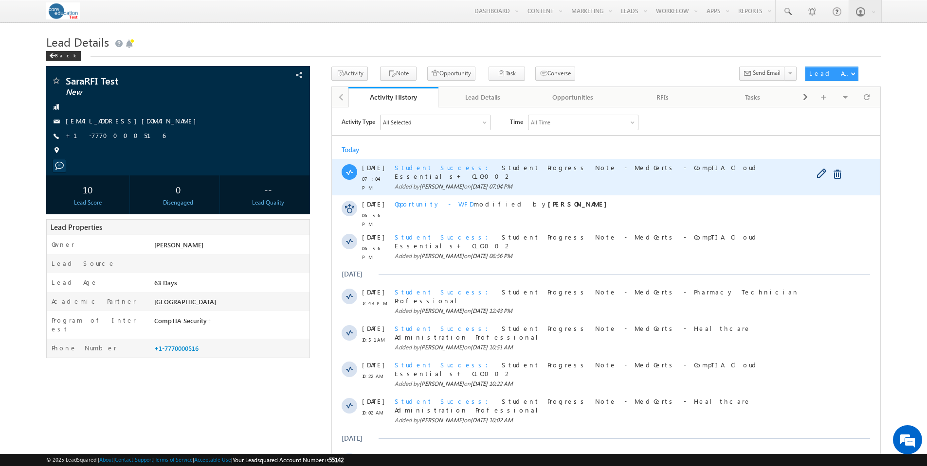
click at [414, 166] on span "Student Success" at bounding box center [443, 167] width 99 height 8
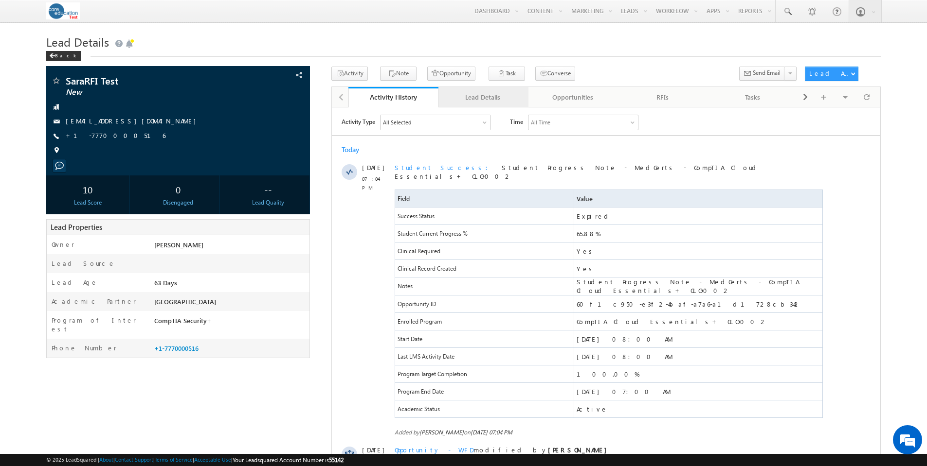
click at [486, 102] on div "Lead Details" at bounding box center [482, 97] width 73 height 12
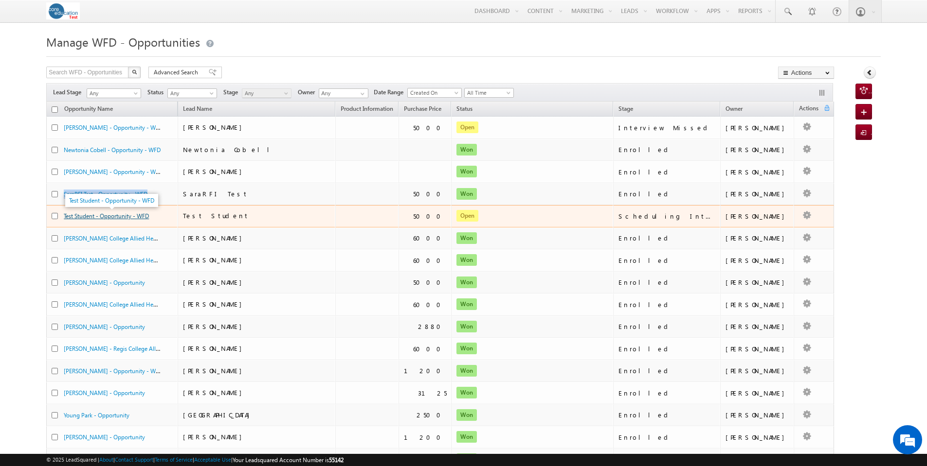
click at [98, 216] on link "Test Student - Opportunity - WFD" at bounding box center [106, 216] width 85 height 7
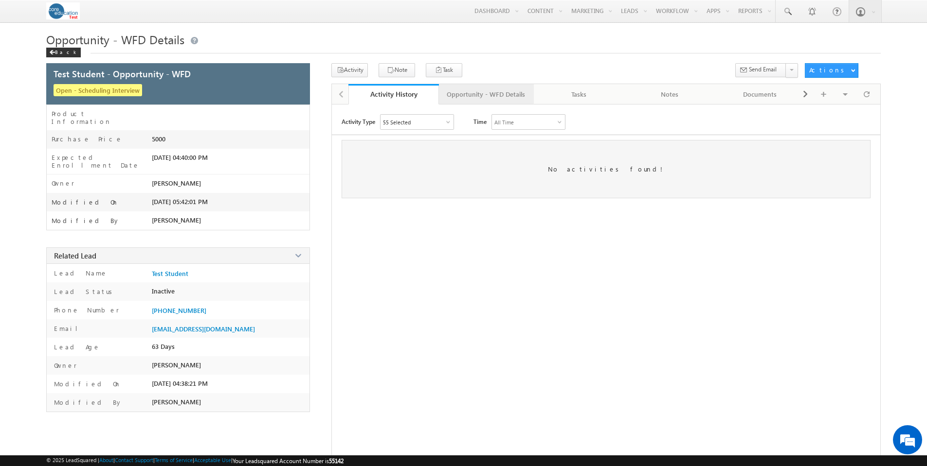
click at [480, 97] on div "Opportunity - WFD Details" at bounding box center [486, 95] width 78 height 12
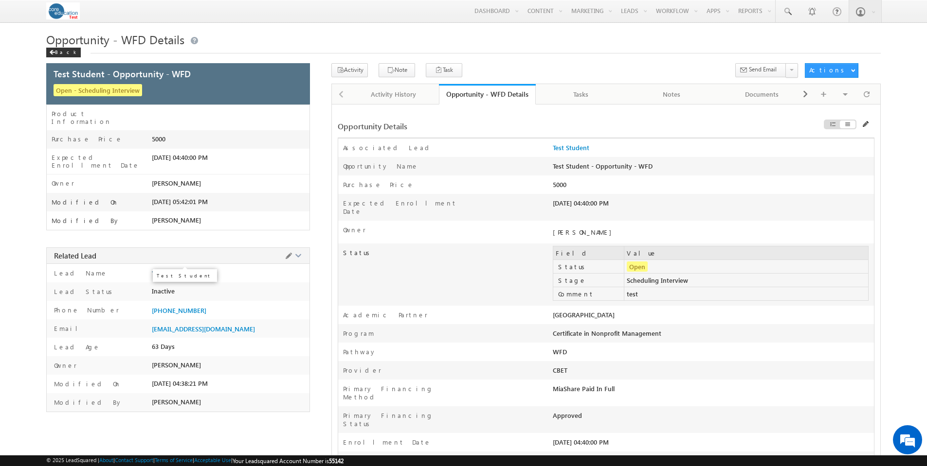
click at [175, 270] on span "Test Student" at bounding box center [170, 274] width 36 height 8
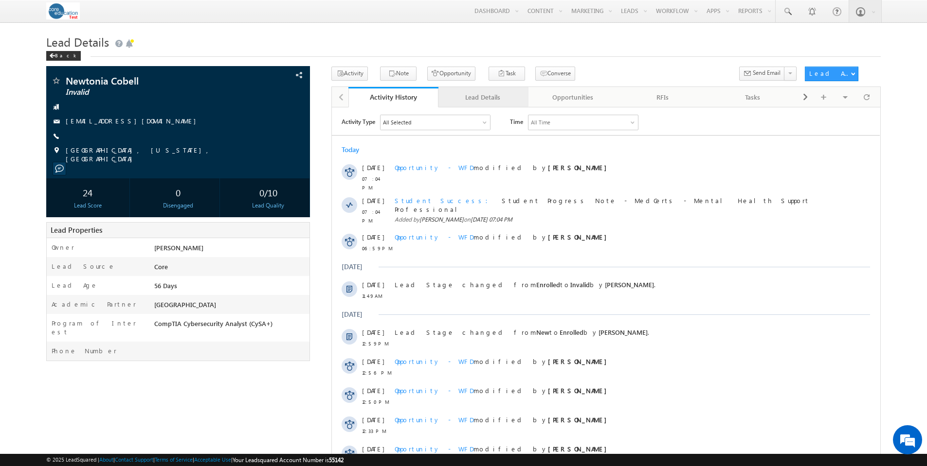
click at [480, 90] on link "Lead Details" at bounding box center [483, 97] width 90 height 20
